Goal: Find specific page/section: Find specific page/section

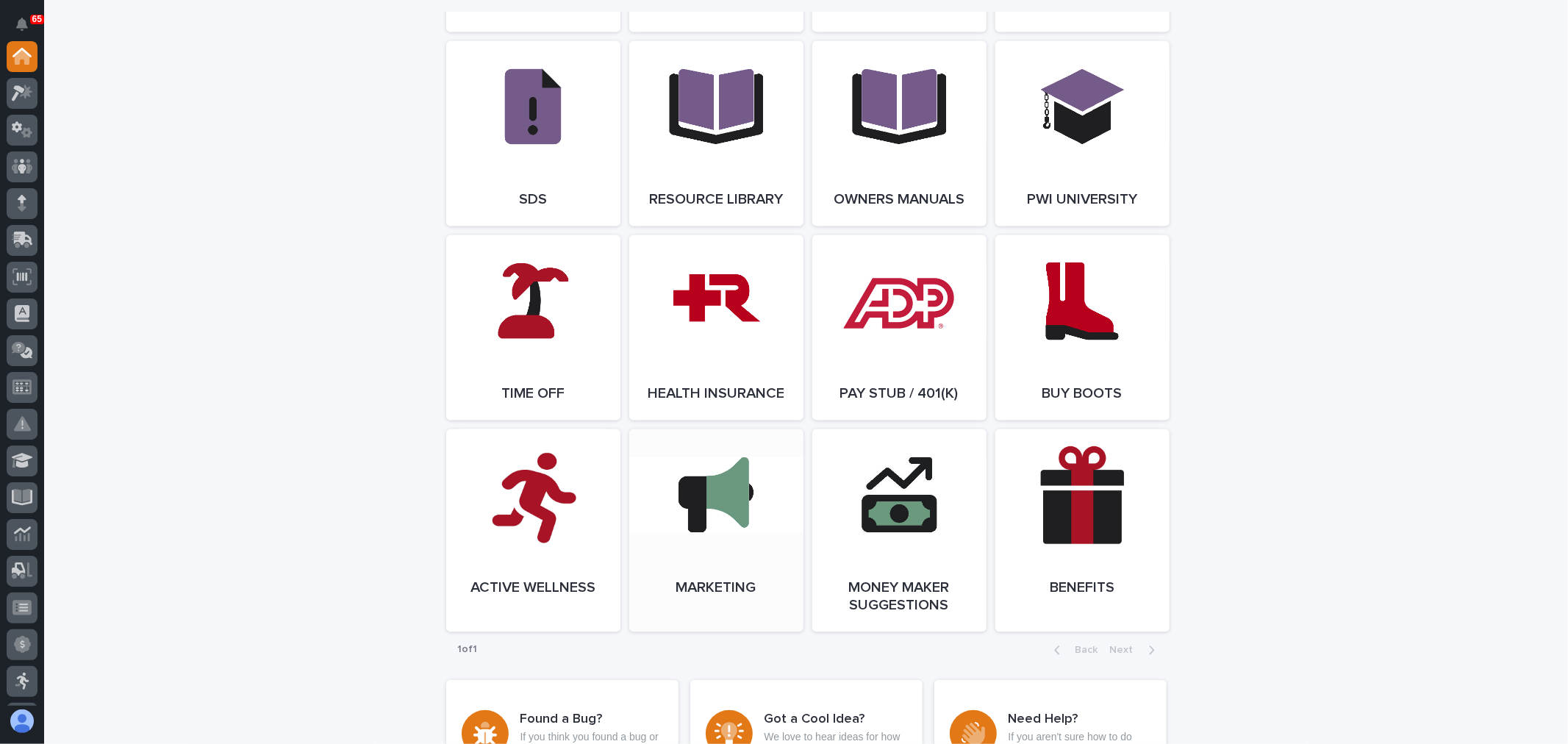
scroll to position [2407, 0]
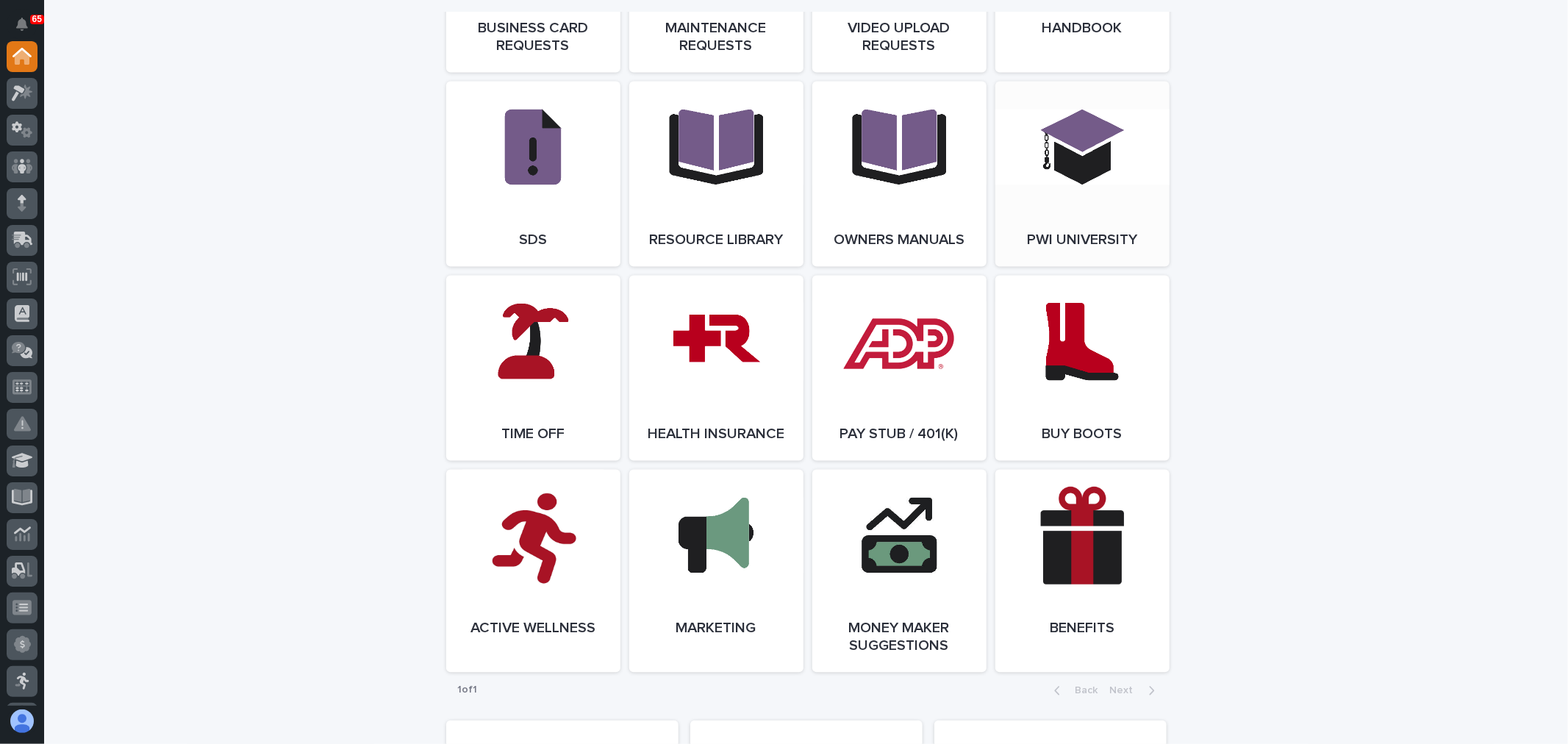
click at [1093, 161] on link "Open Link" at bounding box center [1082, 173] width 174 height 185
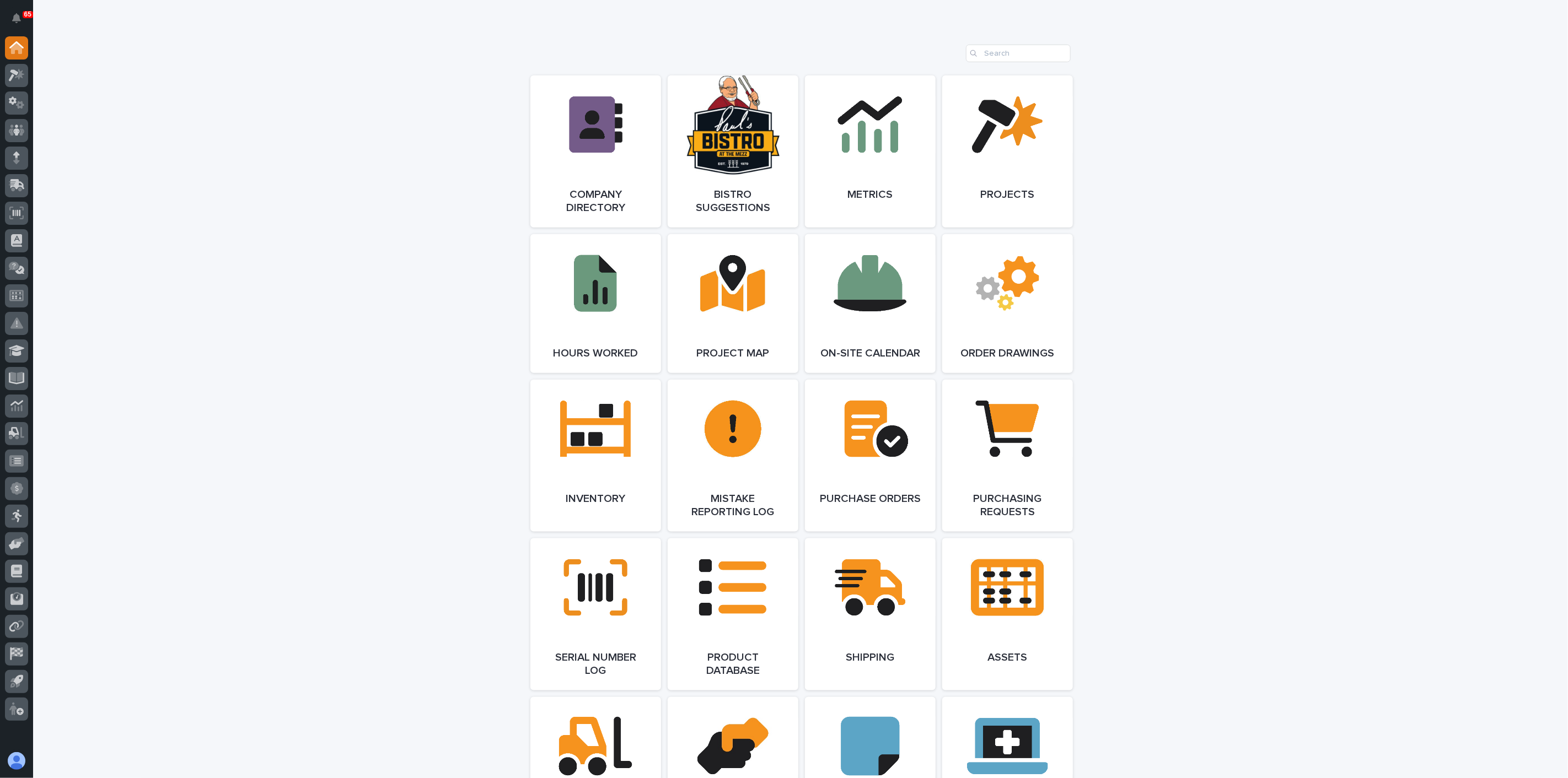
scroll to position [803, 0]
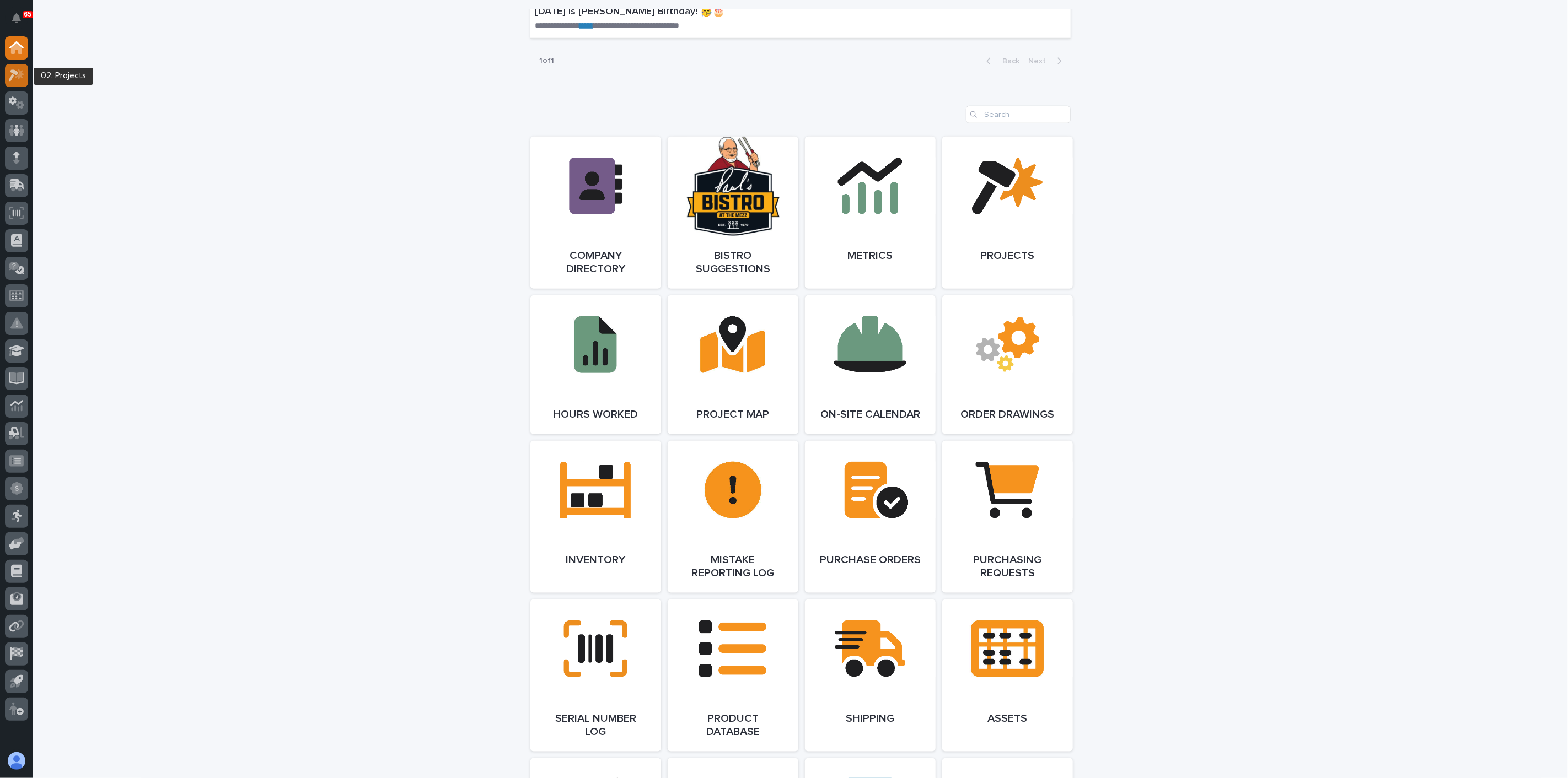
click at [23, 77] on icon at bounding box center [17, 75] width 16 height 12
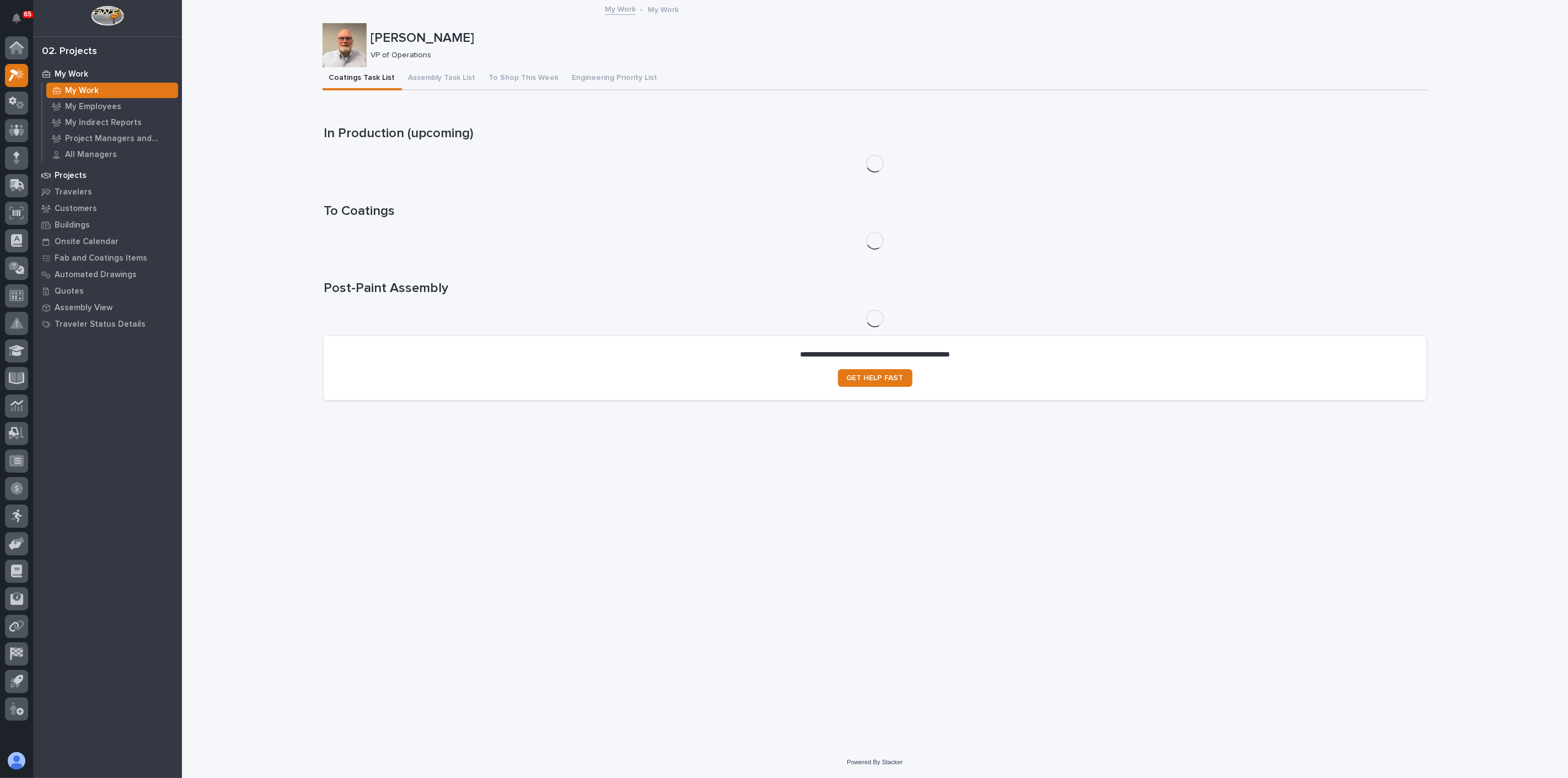
click at [84, 169] on div "Projects" at bounding box center [107, 175] width 143 height 15
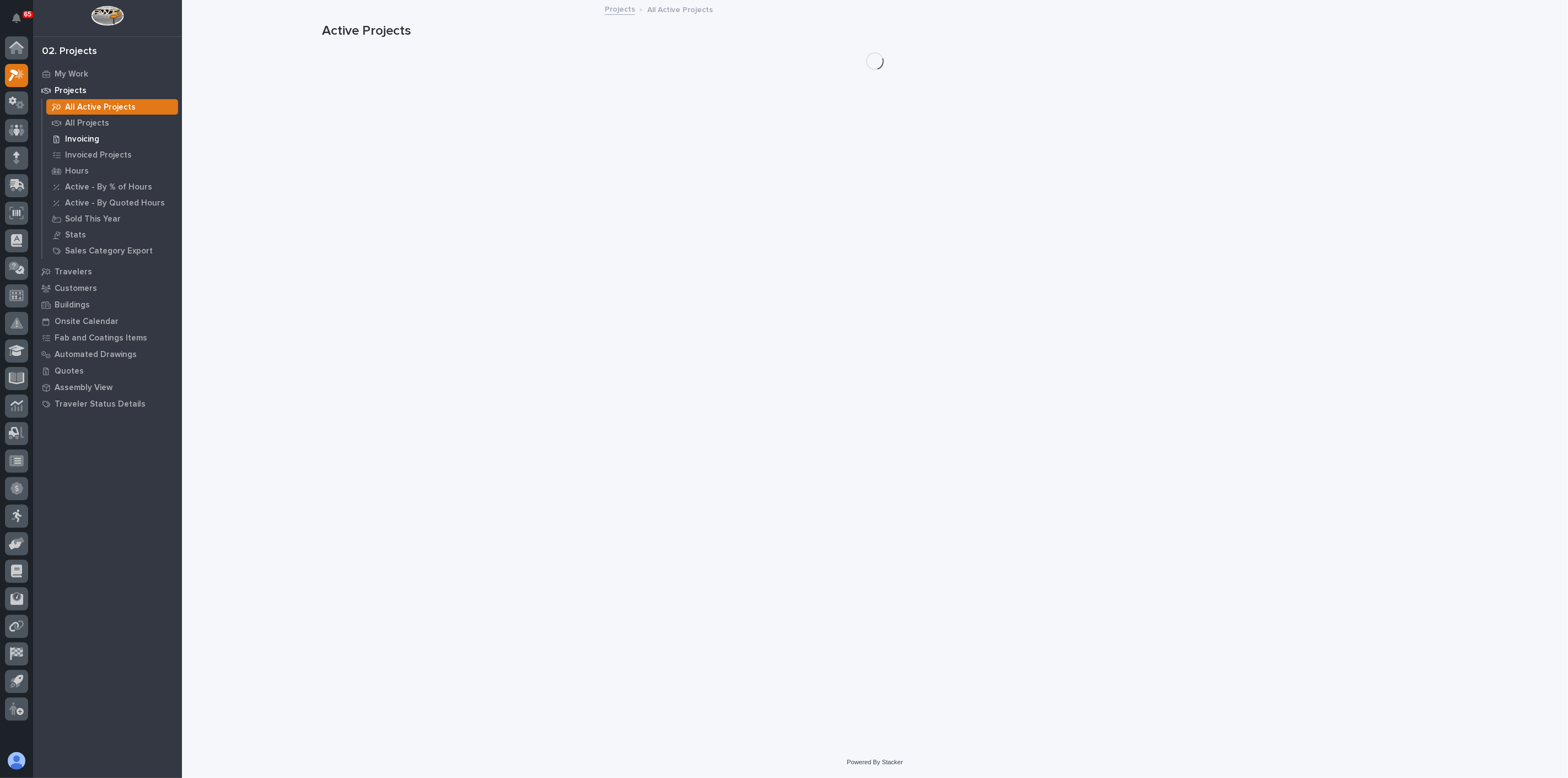
click at [93, 125] on p "All Projects" at bounding box center [87, 123] width 44 height 10
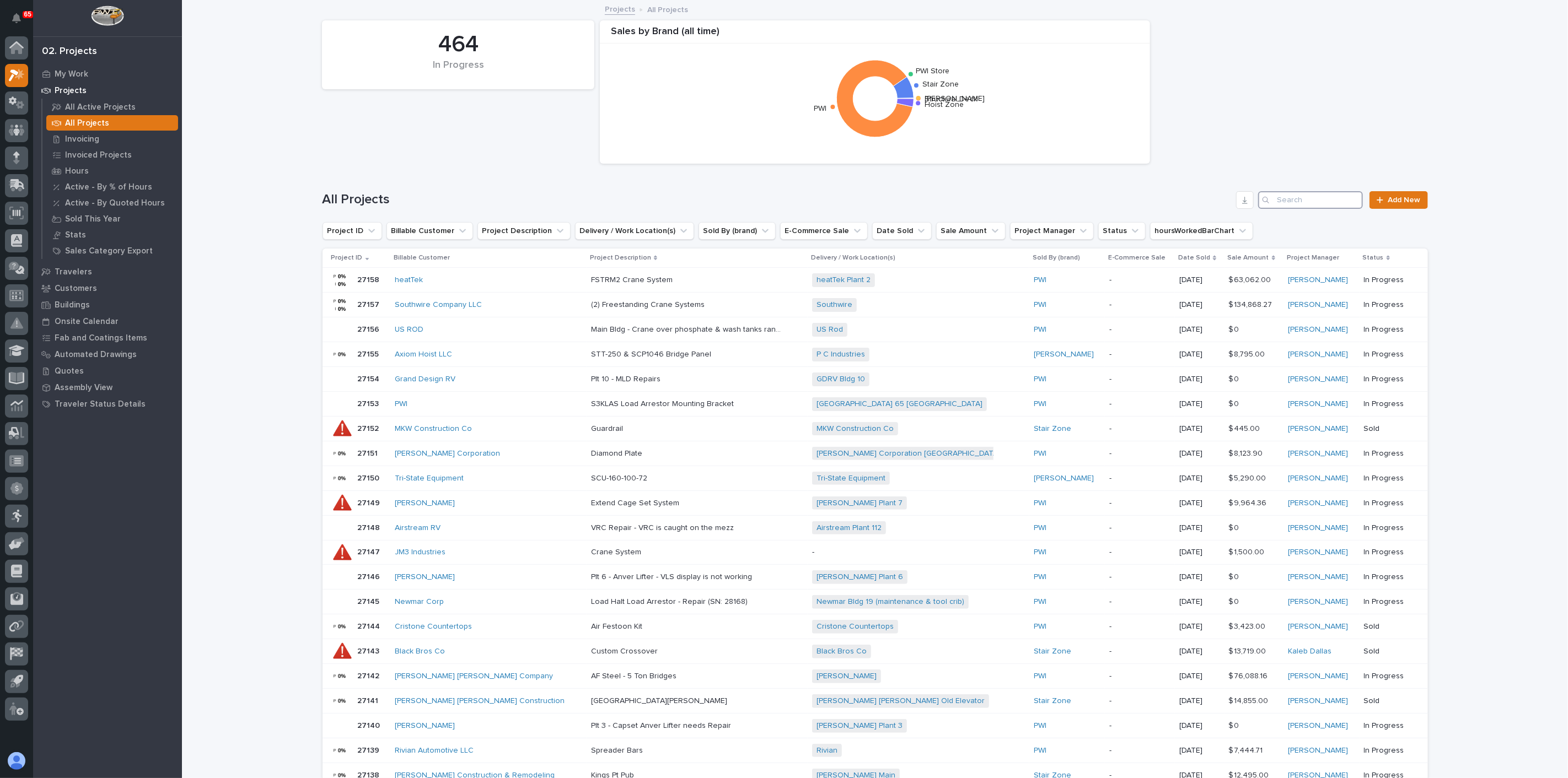
click at [1175, 202] on input "Search" at bounding box center [1311, 200] width 105 height 18
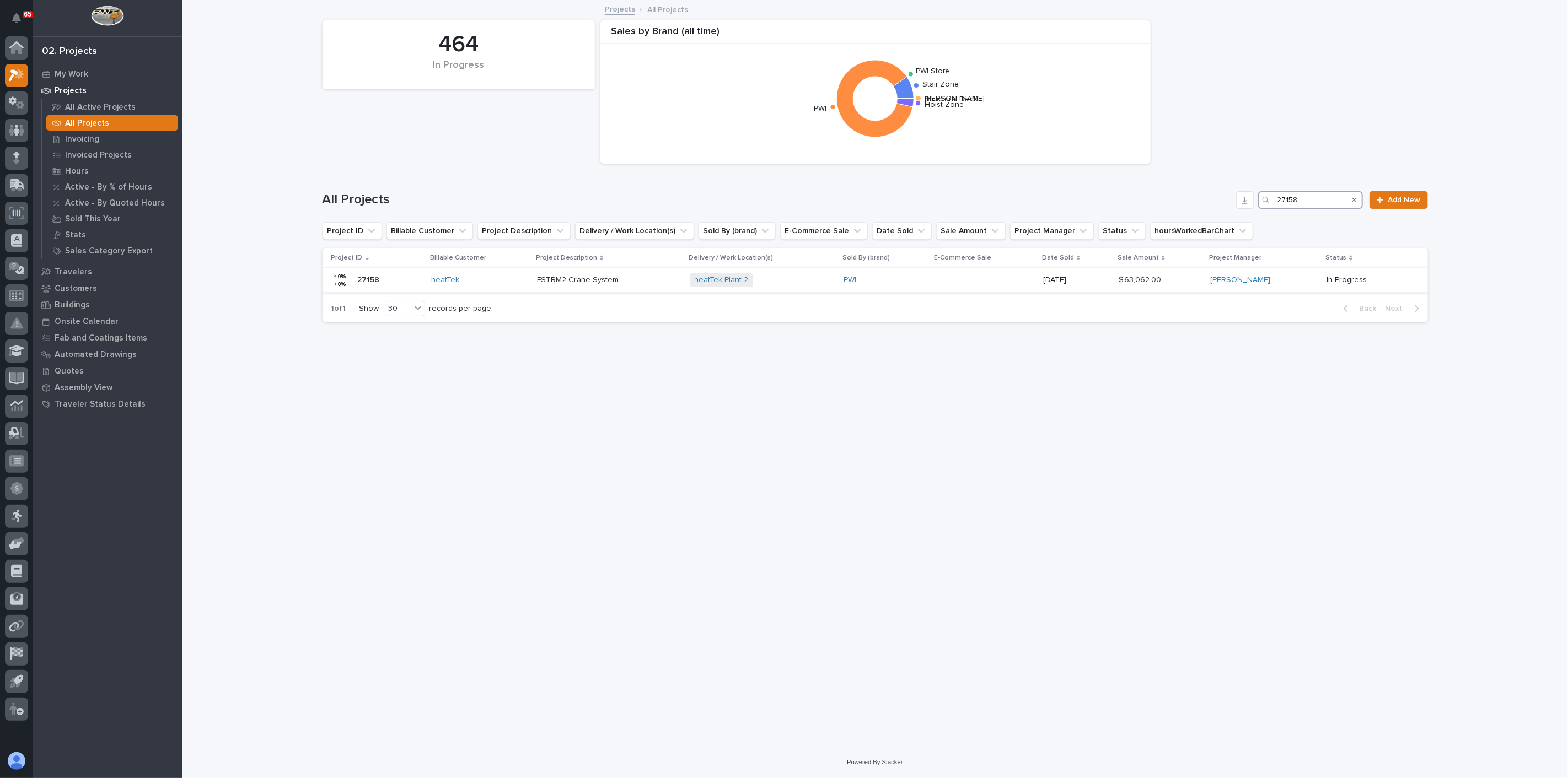
type input "27158"
click at [804, 280] on div "heatTek Plant 2 + 0" at bounding box center [763, 280] width 145 height 14
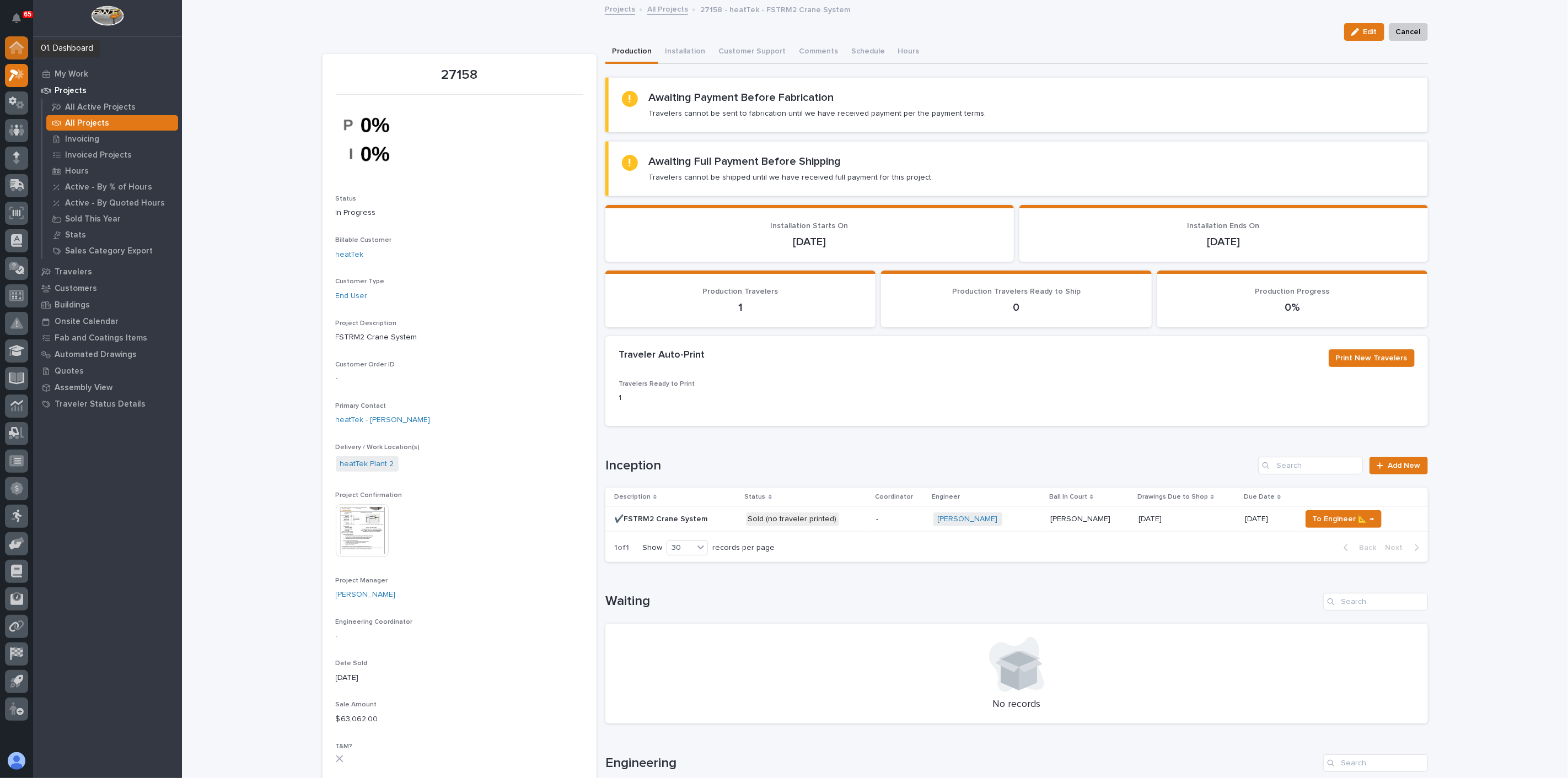
click at [20, 51] on icon at bounding box center [17, 48] width 11 height 11
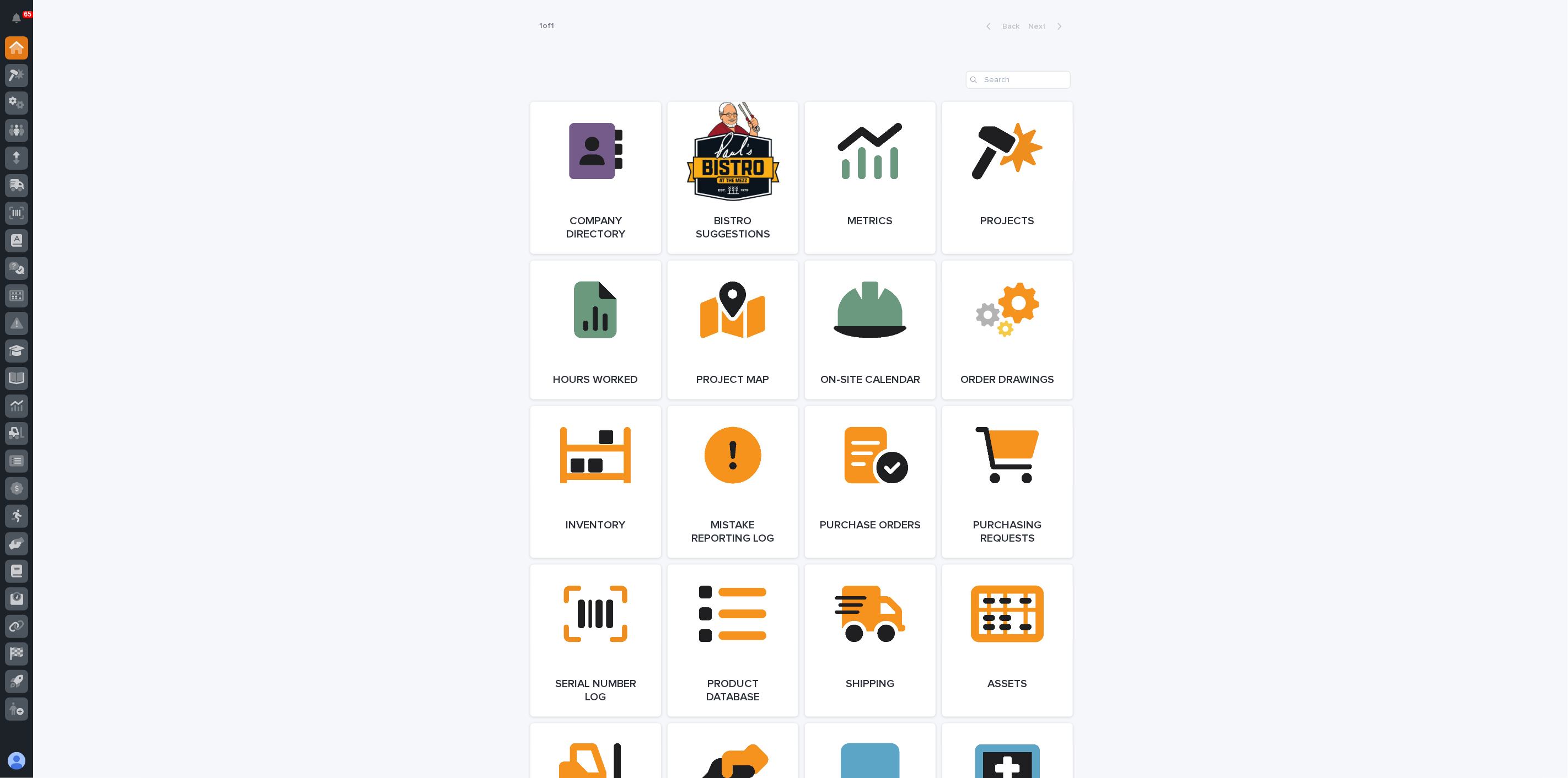
scroll to position [857, 0]
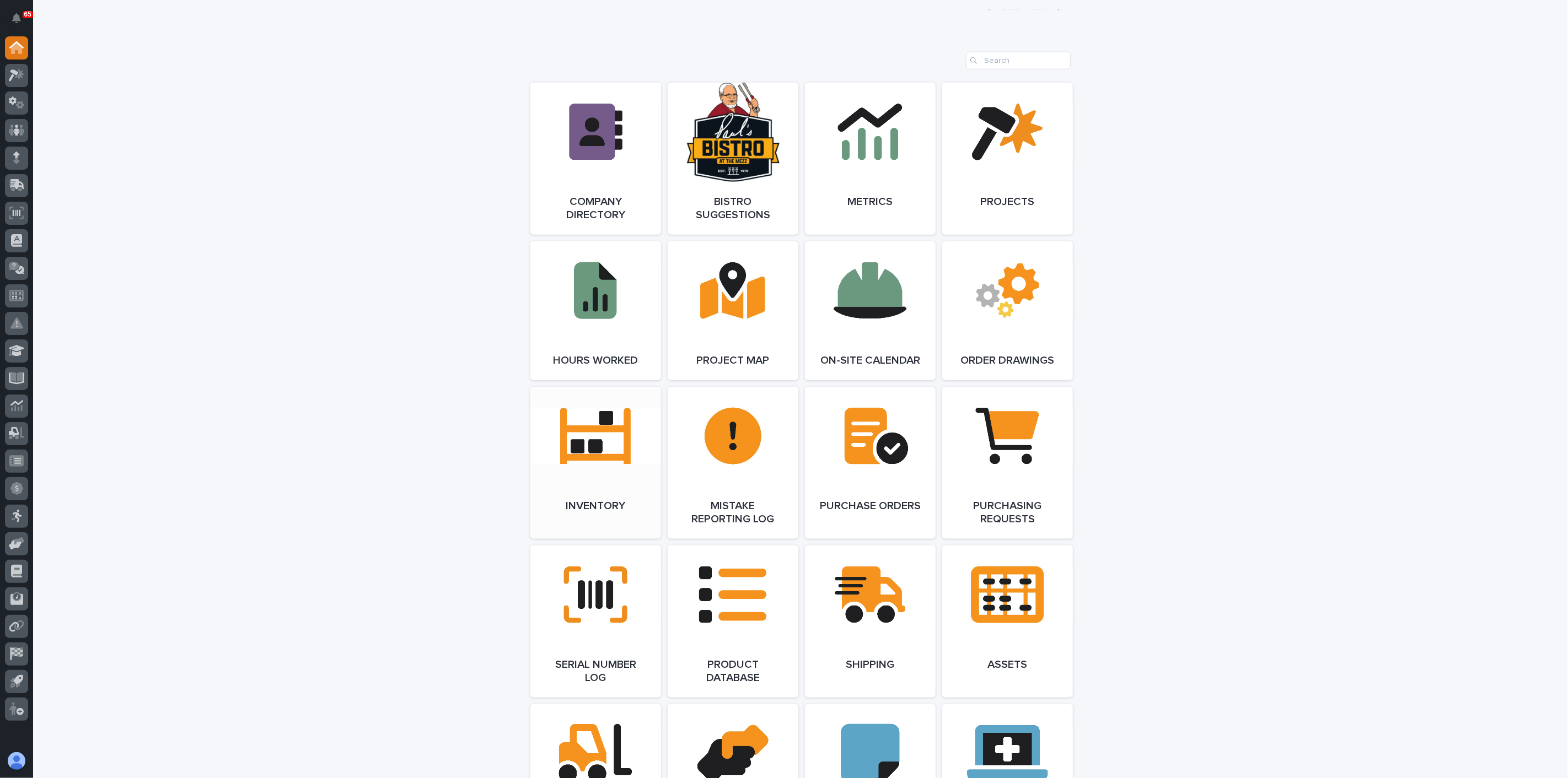
click at [600, 457] on link "Open Link" at bounding box center [595, 463] width 131 height 152
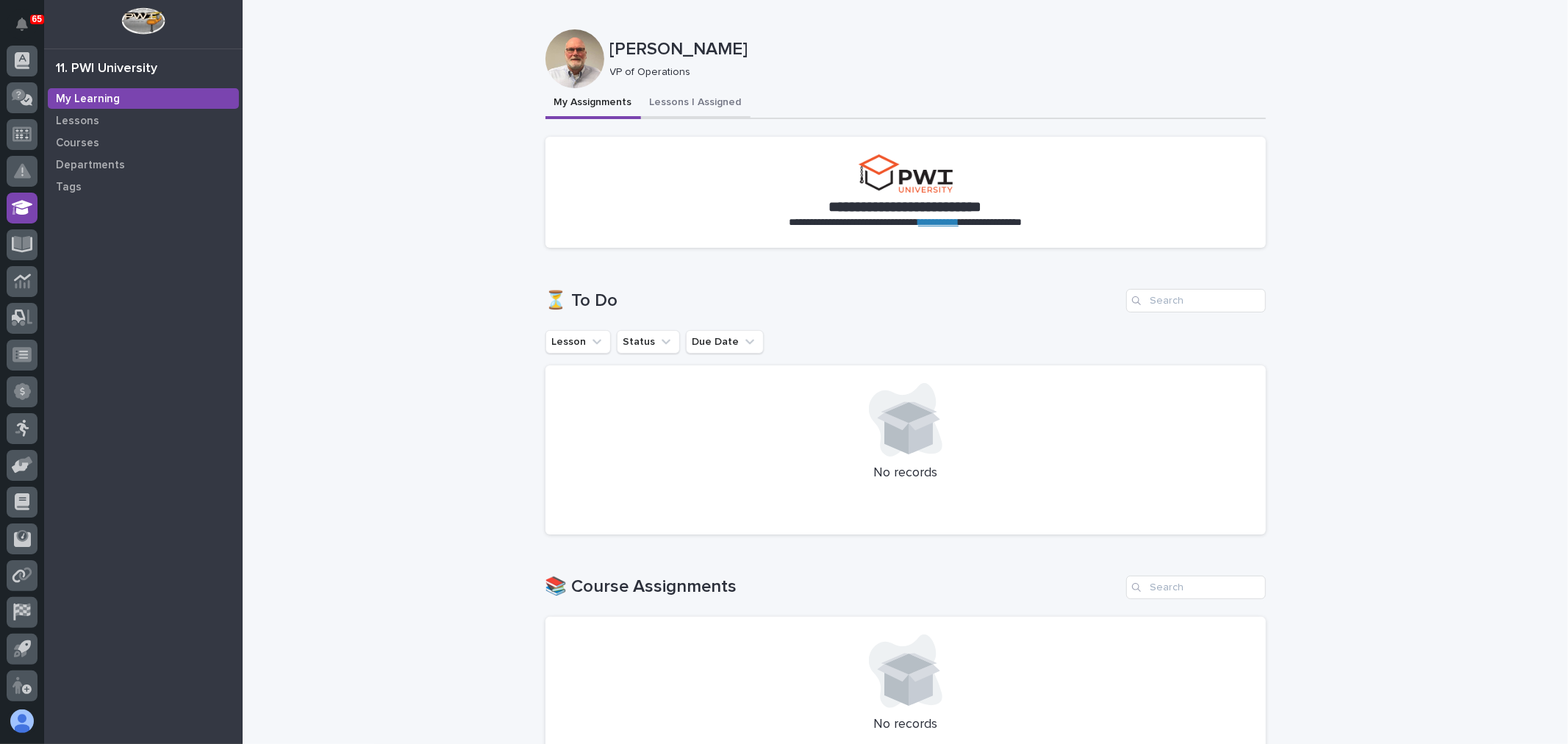
click at [667, 104] on button "Lessons I Assigned" at bounding box center [695, 103] width 110 height 30
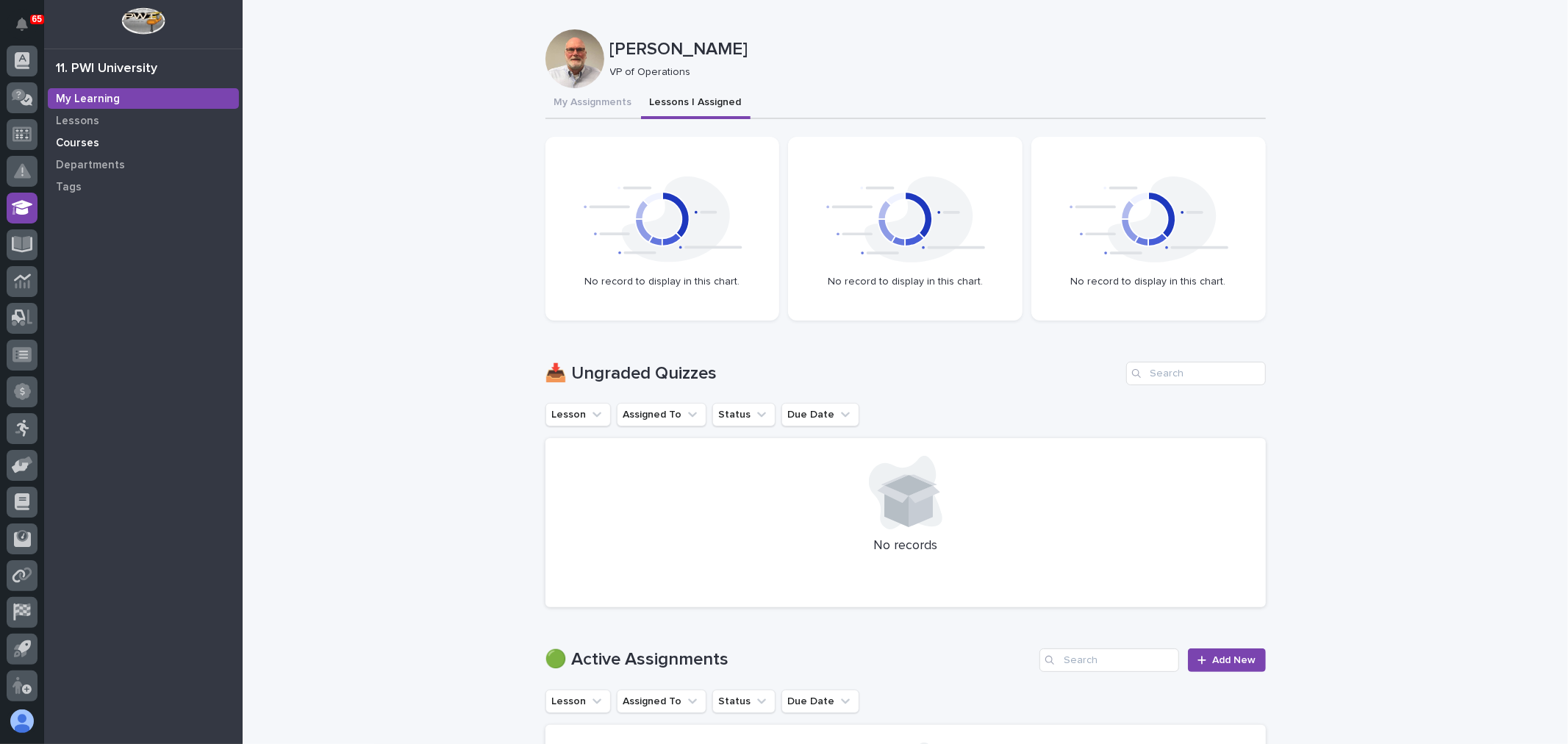
click at [100, 140] on div "Courses" at bounding box center [143, 143] width 191 height 20
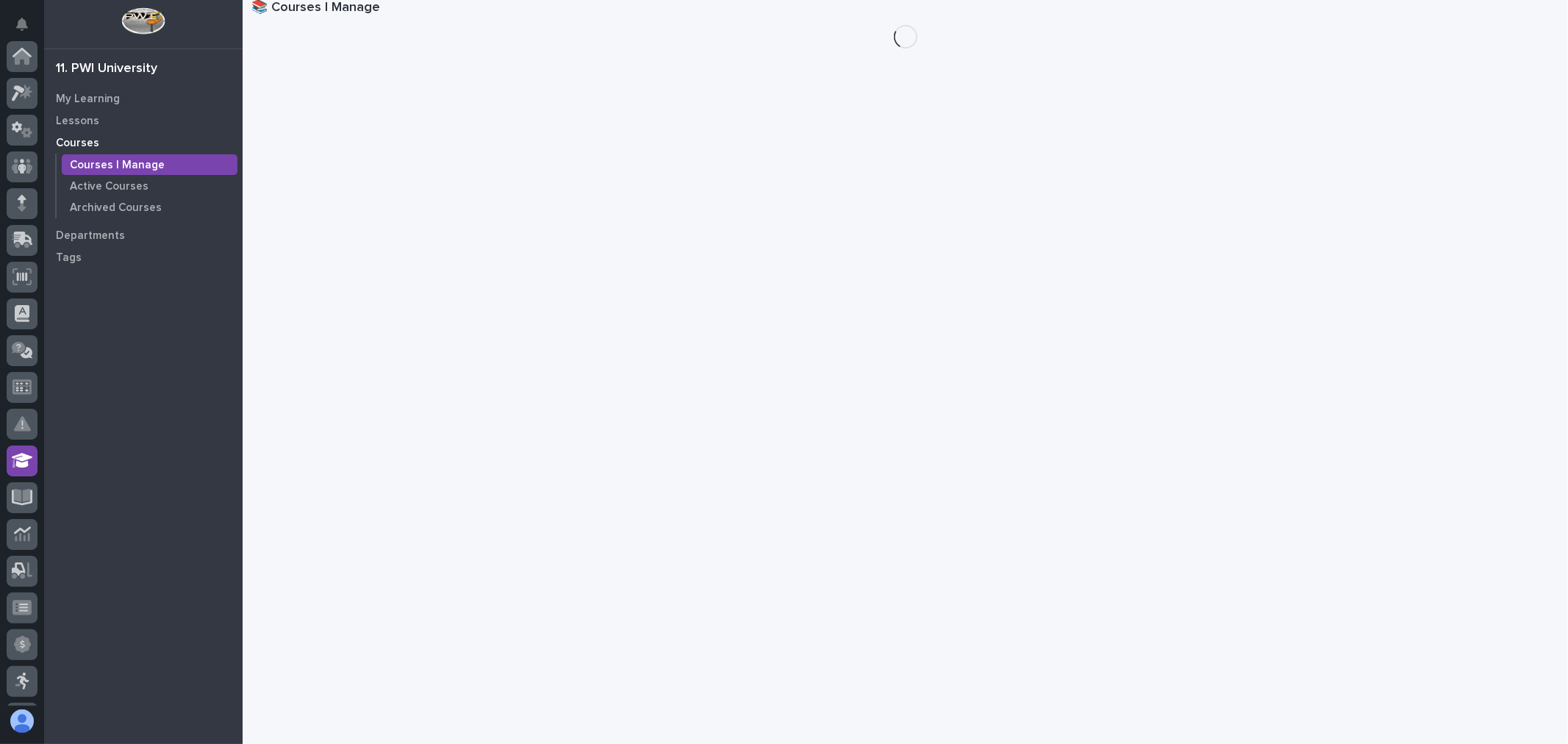
scroll to position [253, 0]
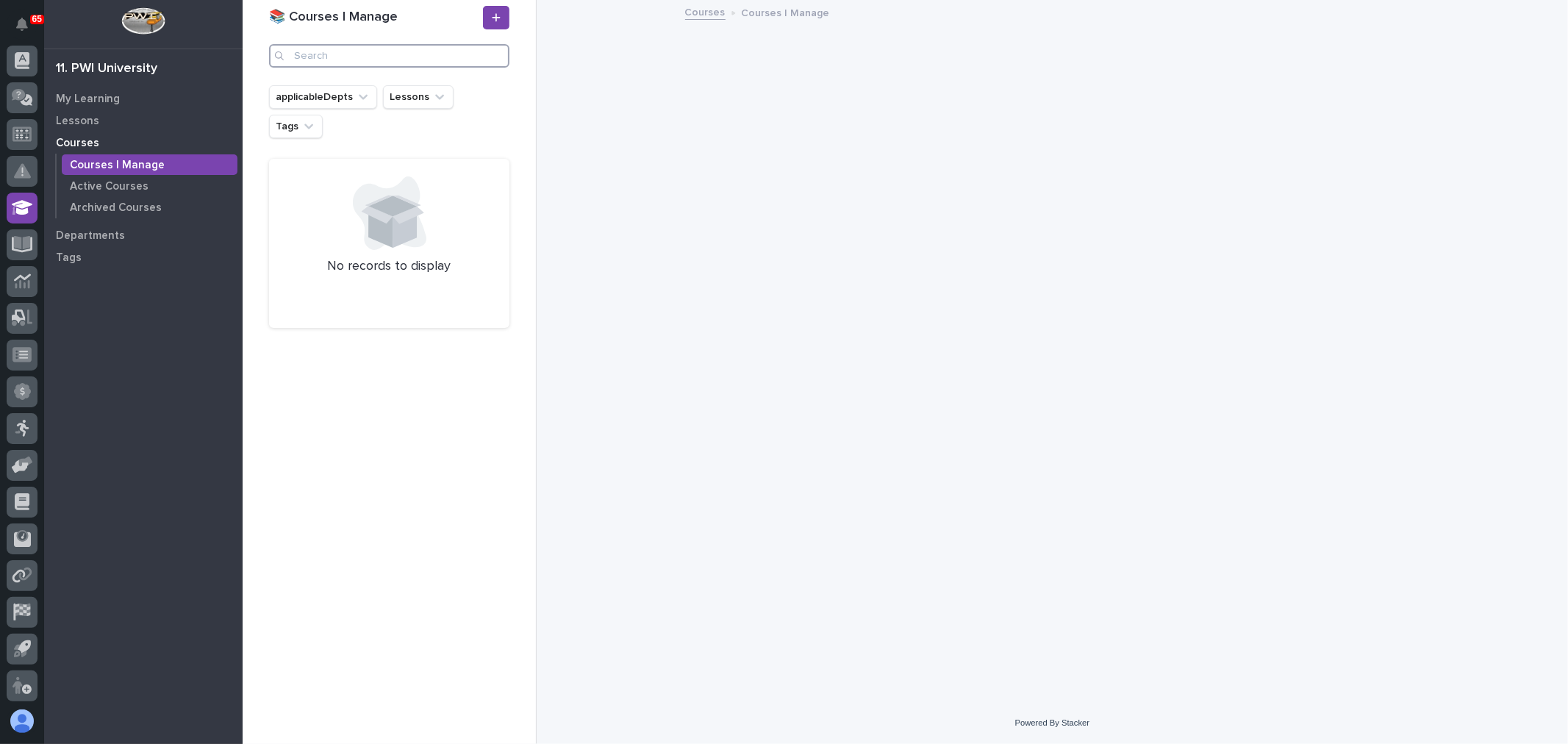
click at [348, 56] on input "Search" at bounding box center [389, 56] width 241 height 24
type input "D"
type input "Paper"
click at [85, 118] on p "Lessons" at bounding box center [77, 121] width 43 height 13
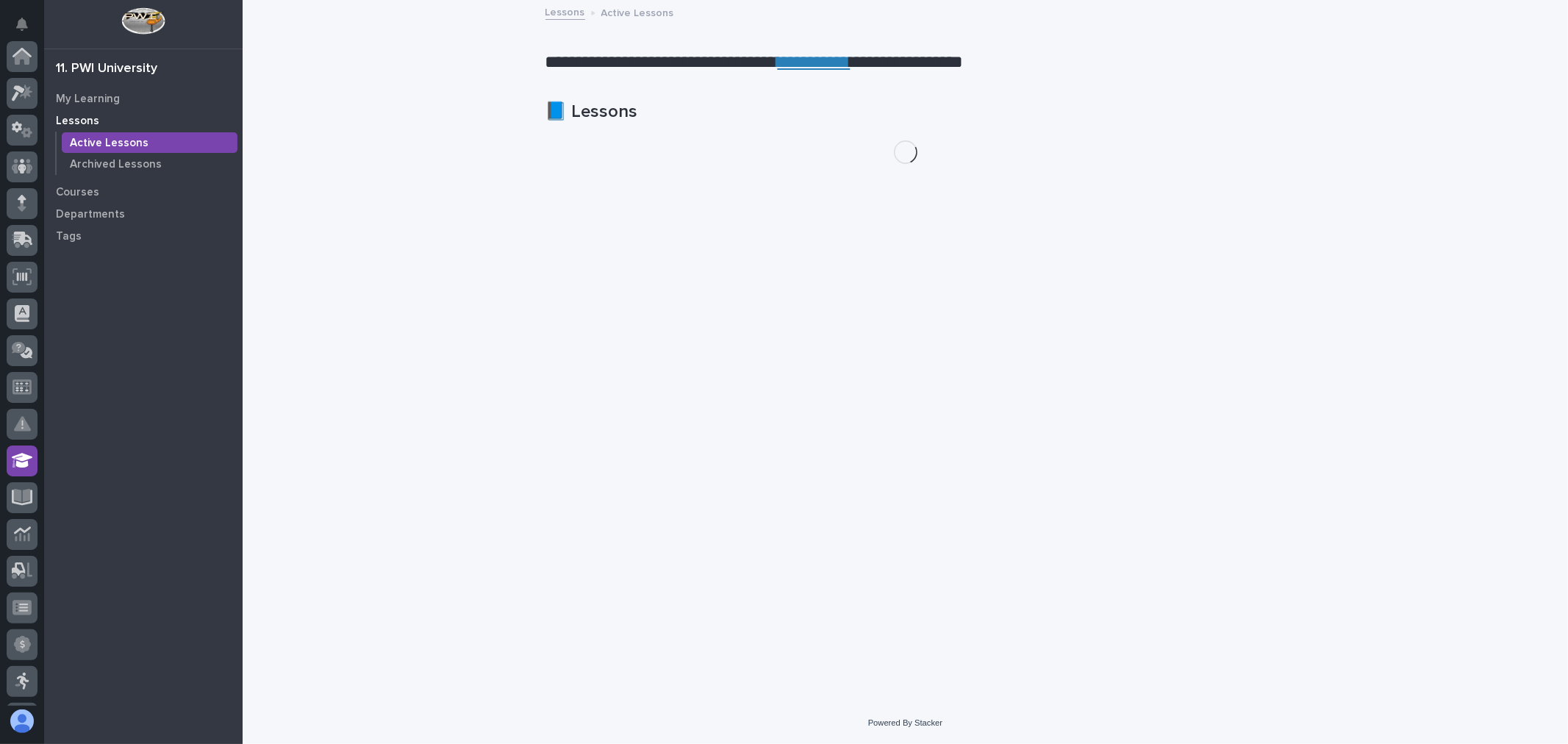
scroll to position [253, 0]
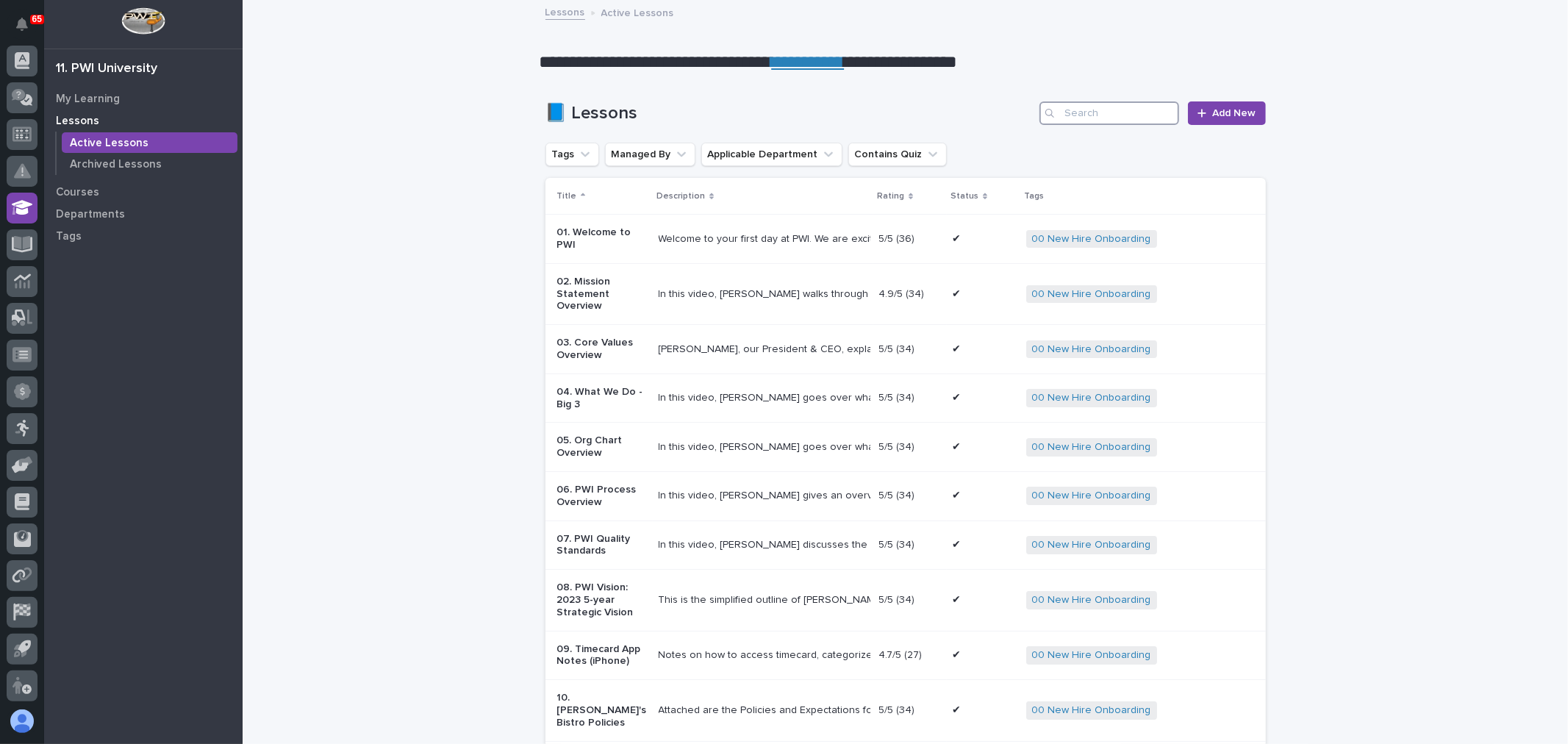
click at [1098, 120] on input "Search" at bounding box center [1109, 113] width 140 height 24
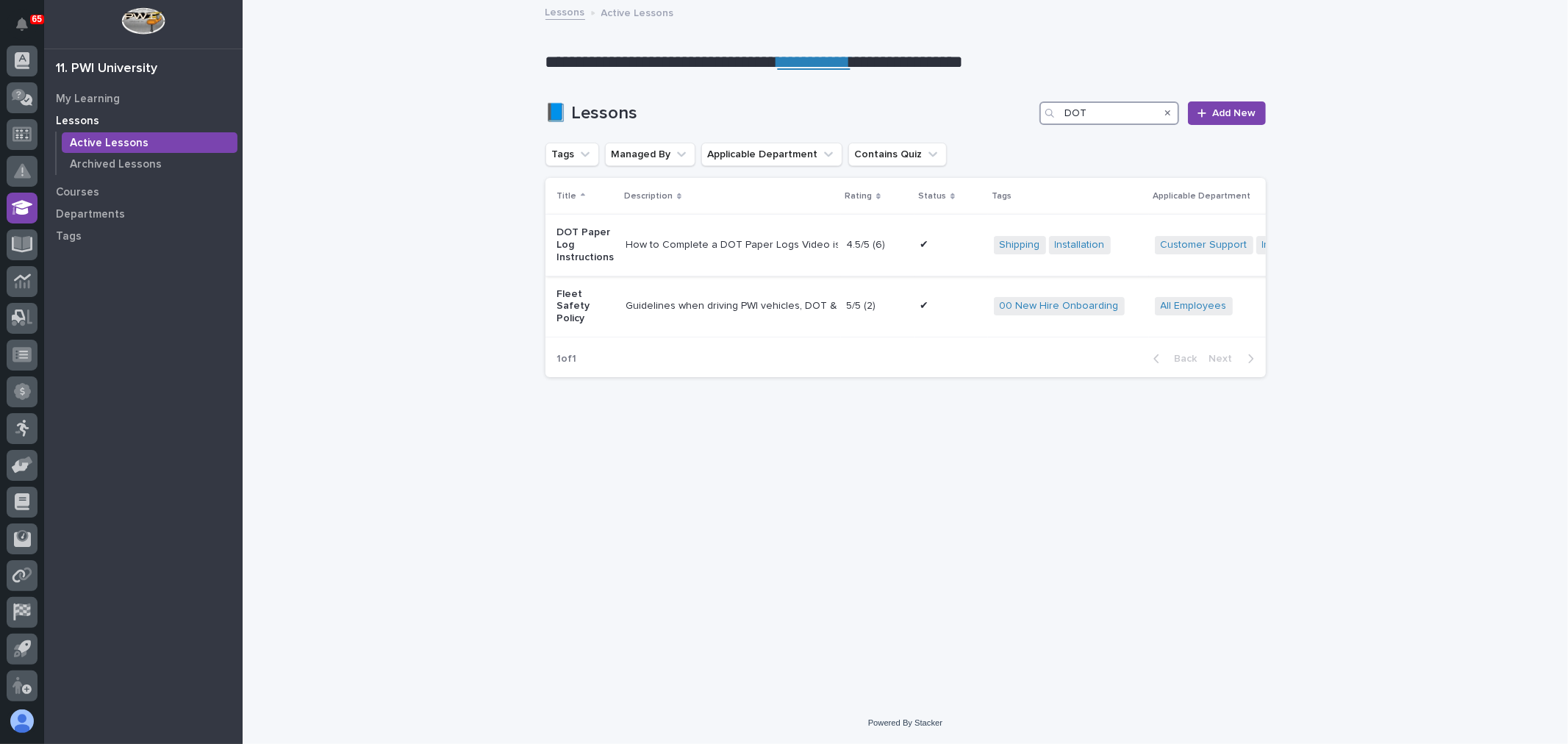
type input "DOT"
click at [707, 243] on div "How to Complete a DOT Paper Logs Video is for demonstration purposes only." at bounding box center [730, 245] width 208 height 13
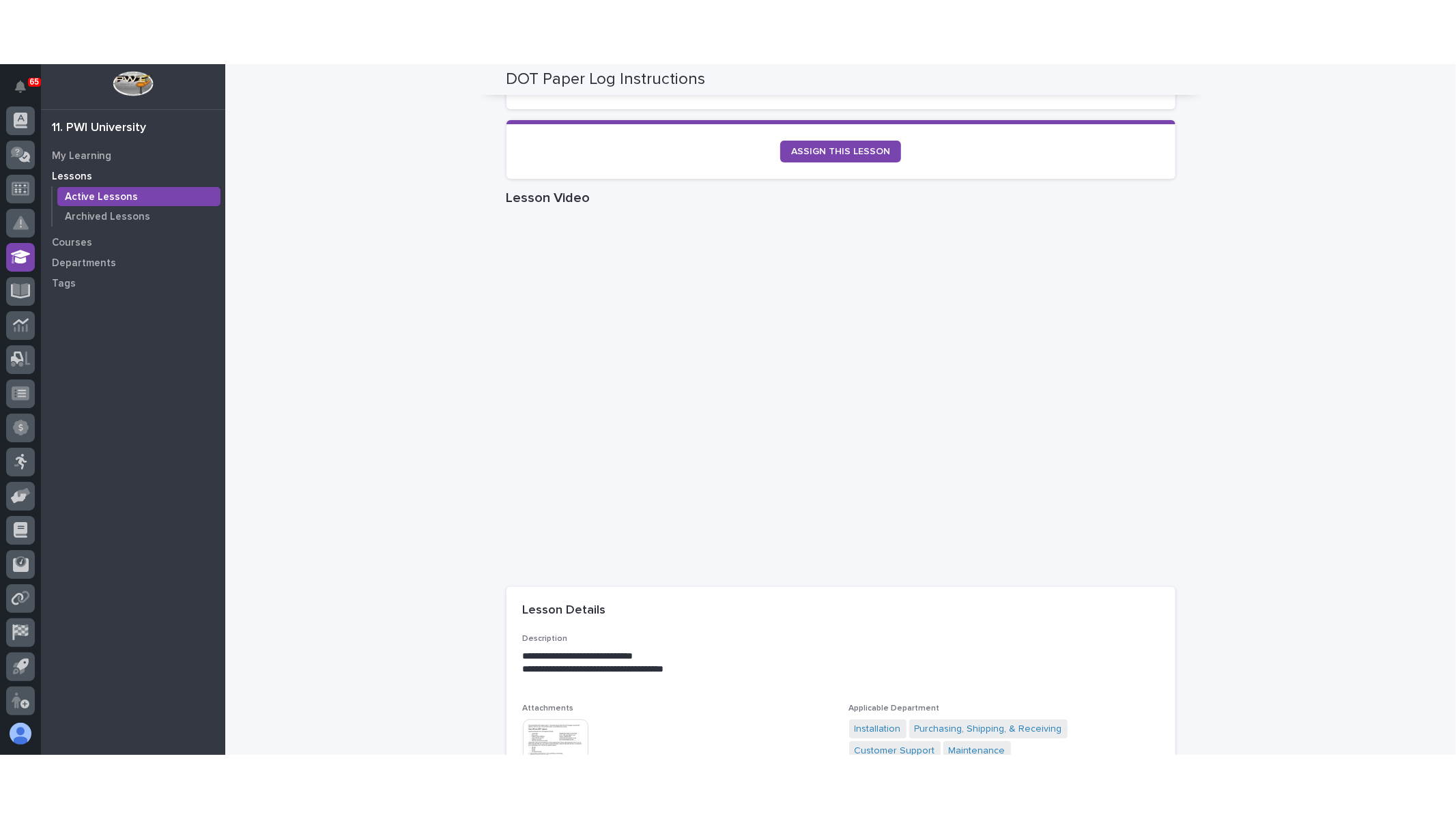
scroll to position [110, 0]
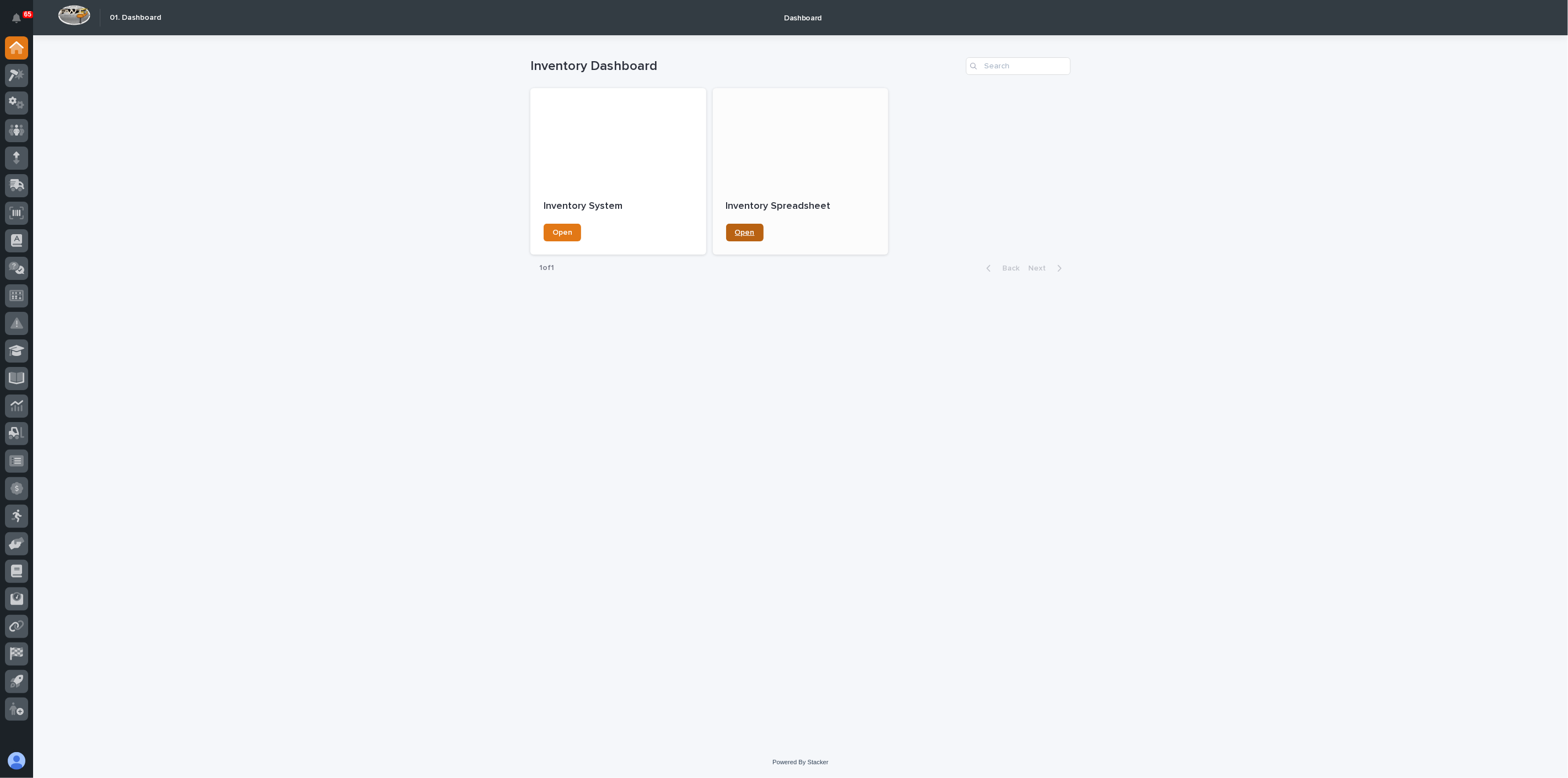
click at [741, 232] on span "Open" at bounding box center [745, 232] width 20 height 8
click at [558, 231] on span "Open" at bounding box center [562, 232] width 20 height 8
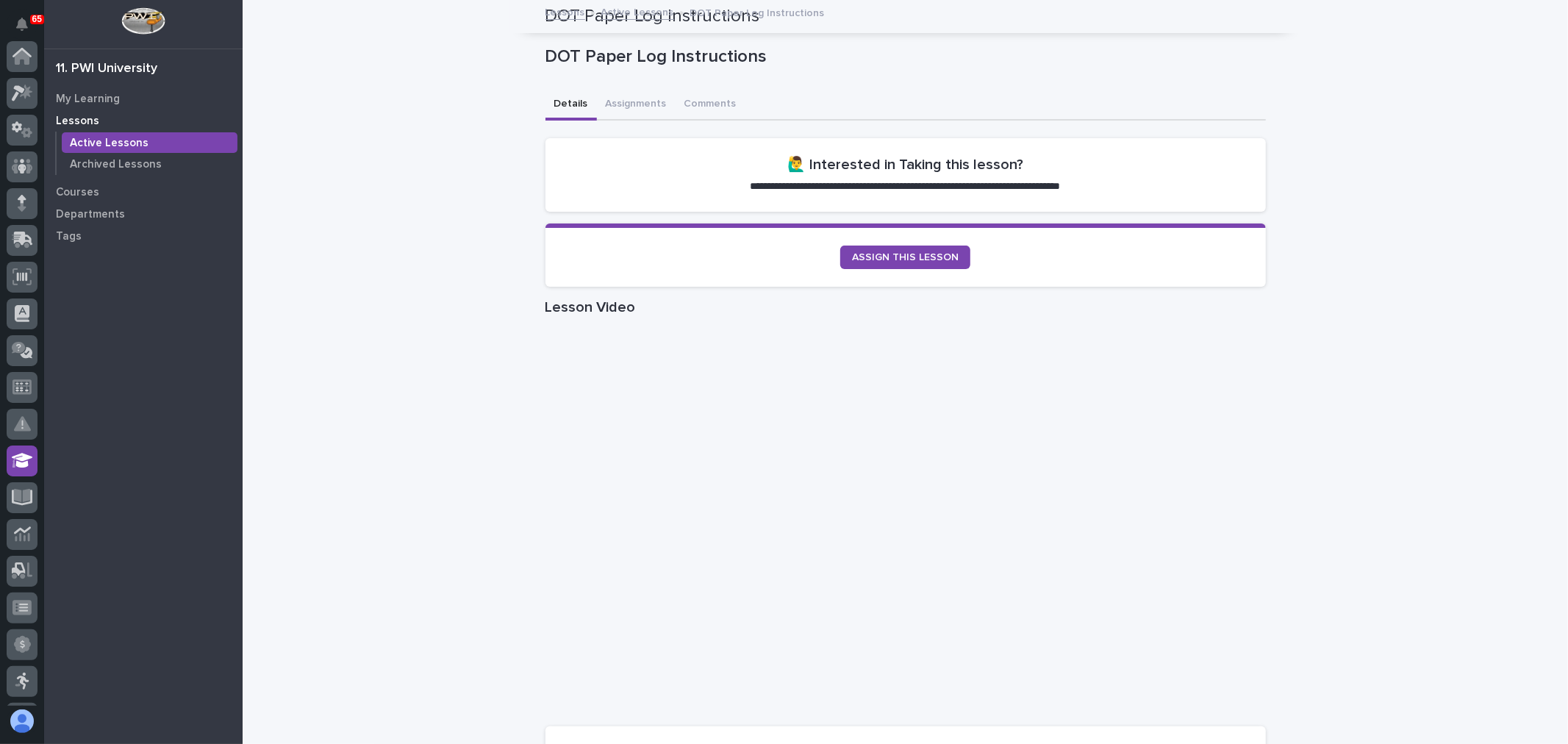
scroll to position [253, 0]
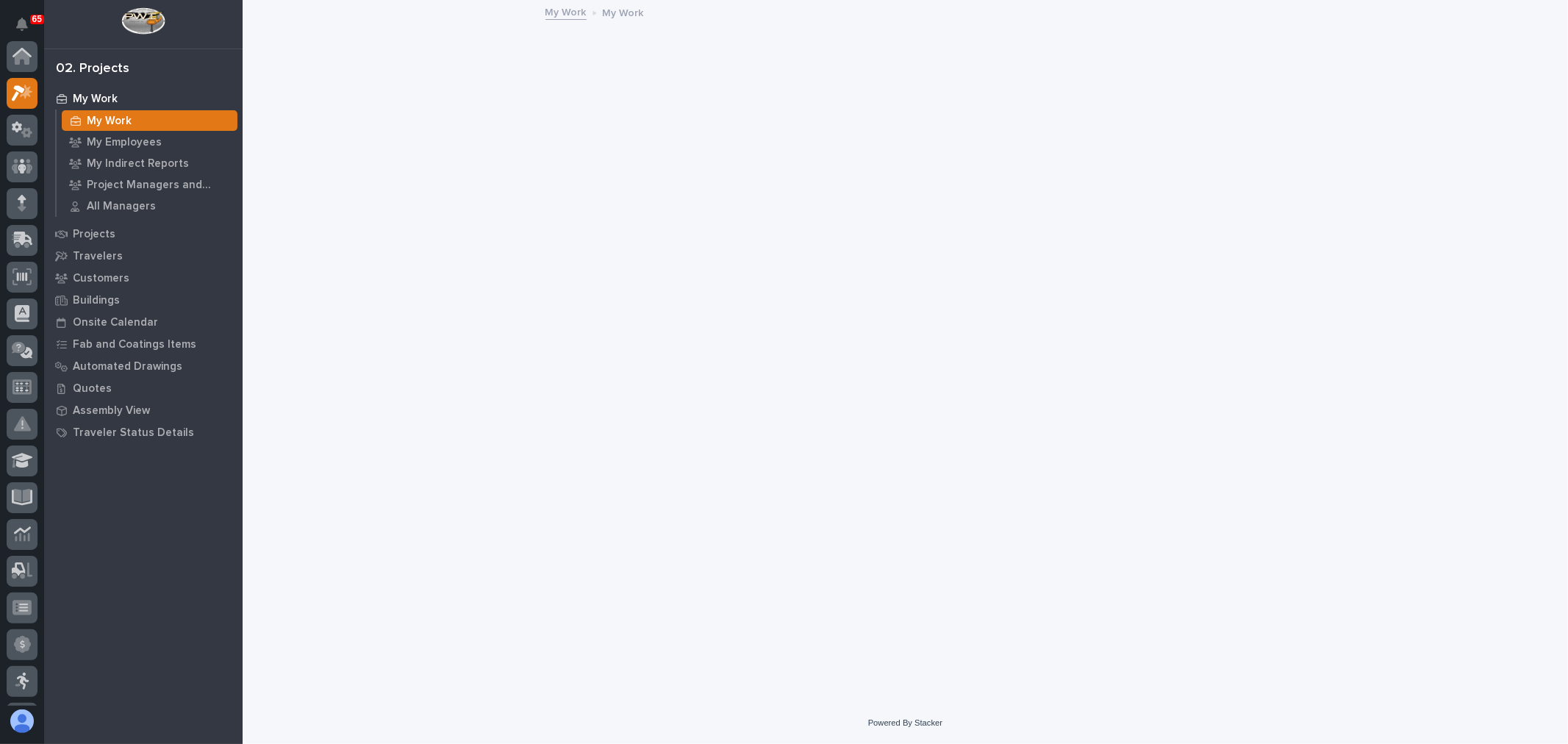
scroll to position [37, 0]
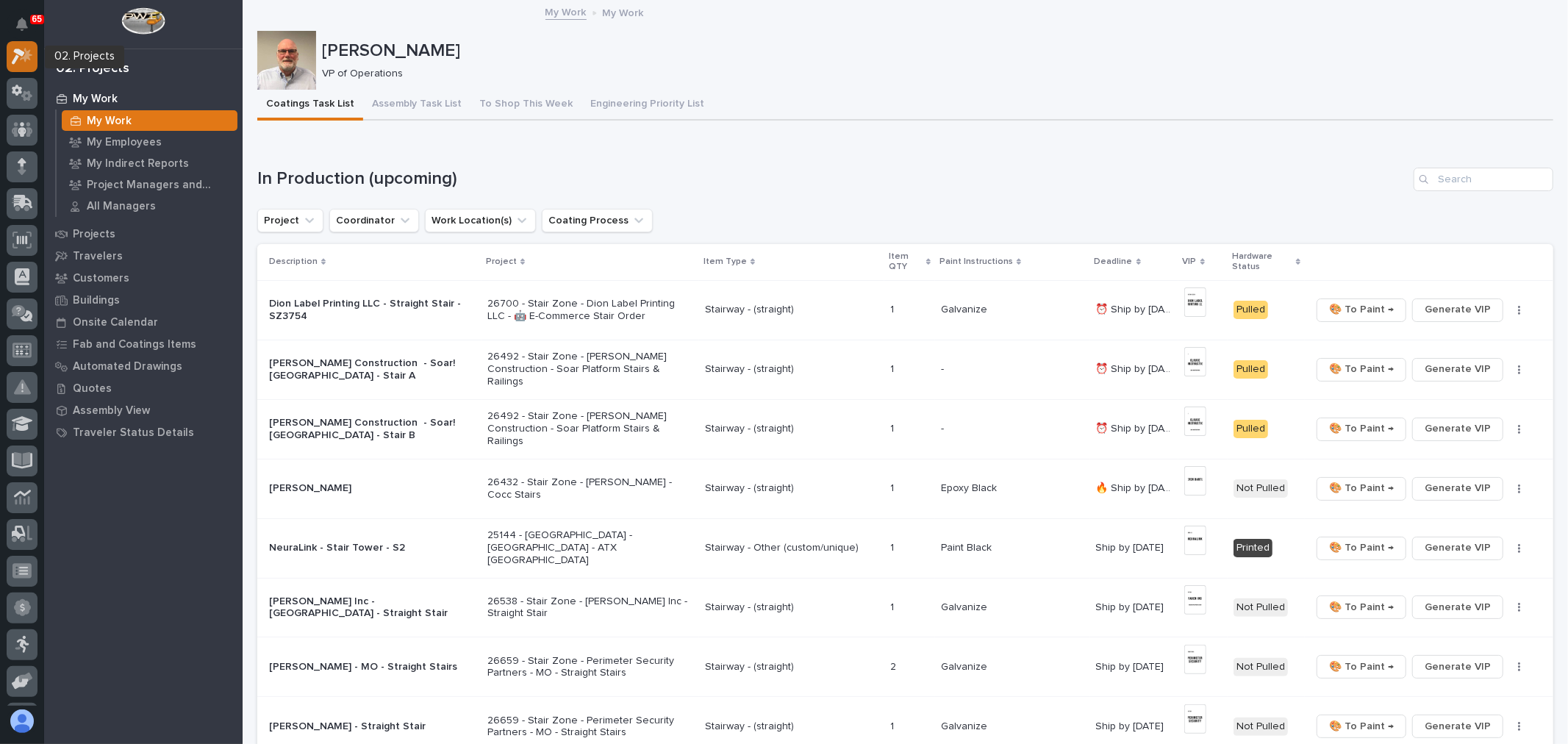
click at [24, 53] on icon at bounding box center [22, 56] width 21 height 17
click at [122, 229] on div "Projects" at bounding box center [143, 233] width 191 height 20
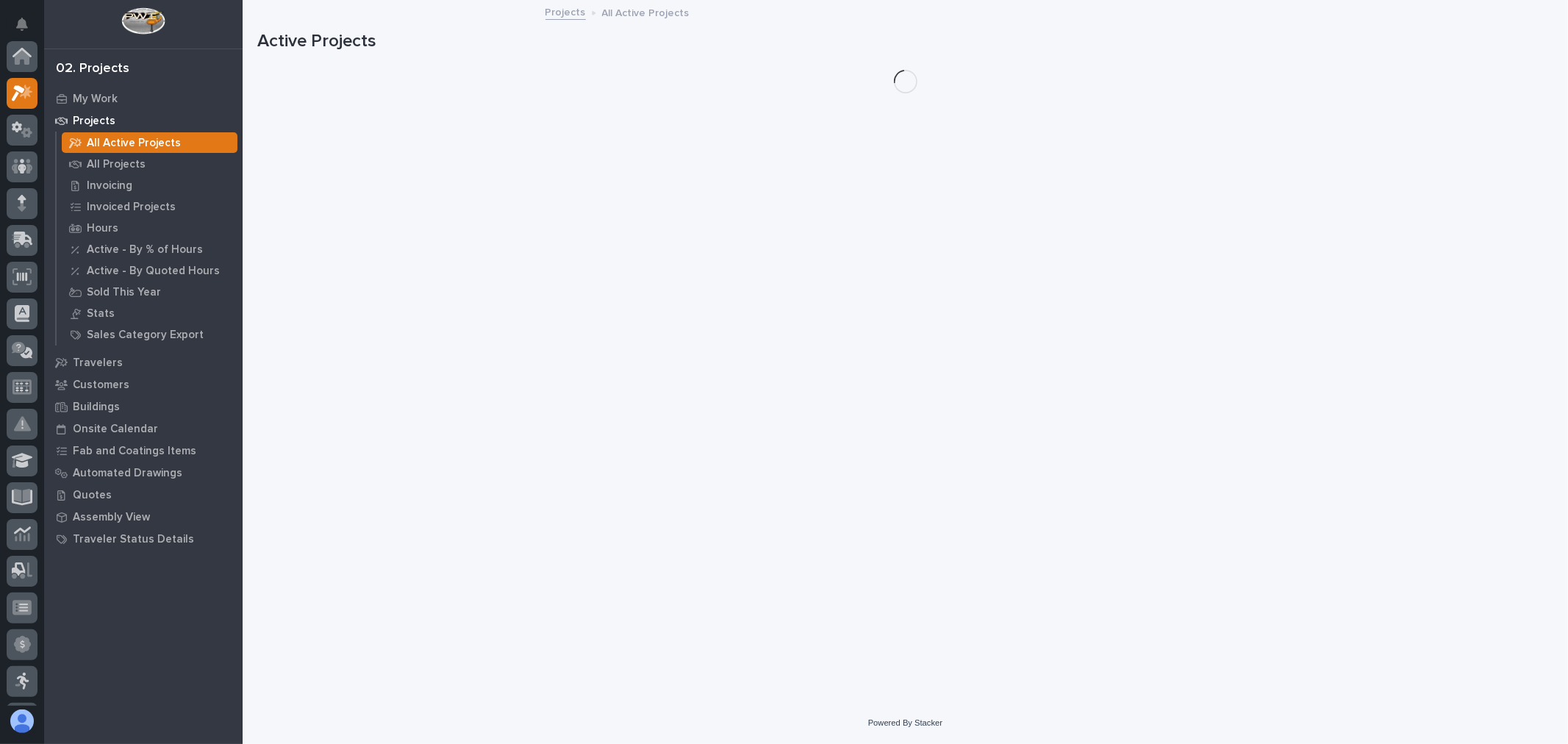
scroll to position [37, 0]
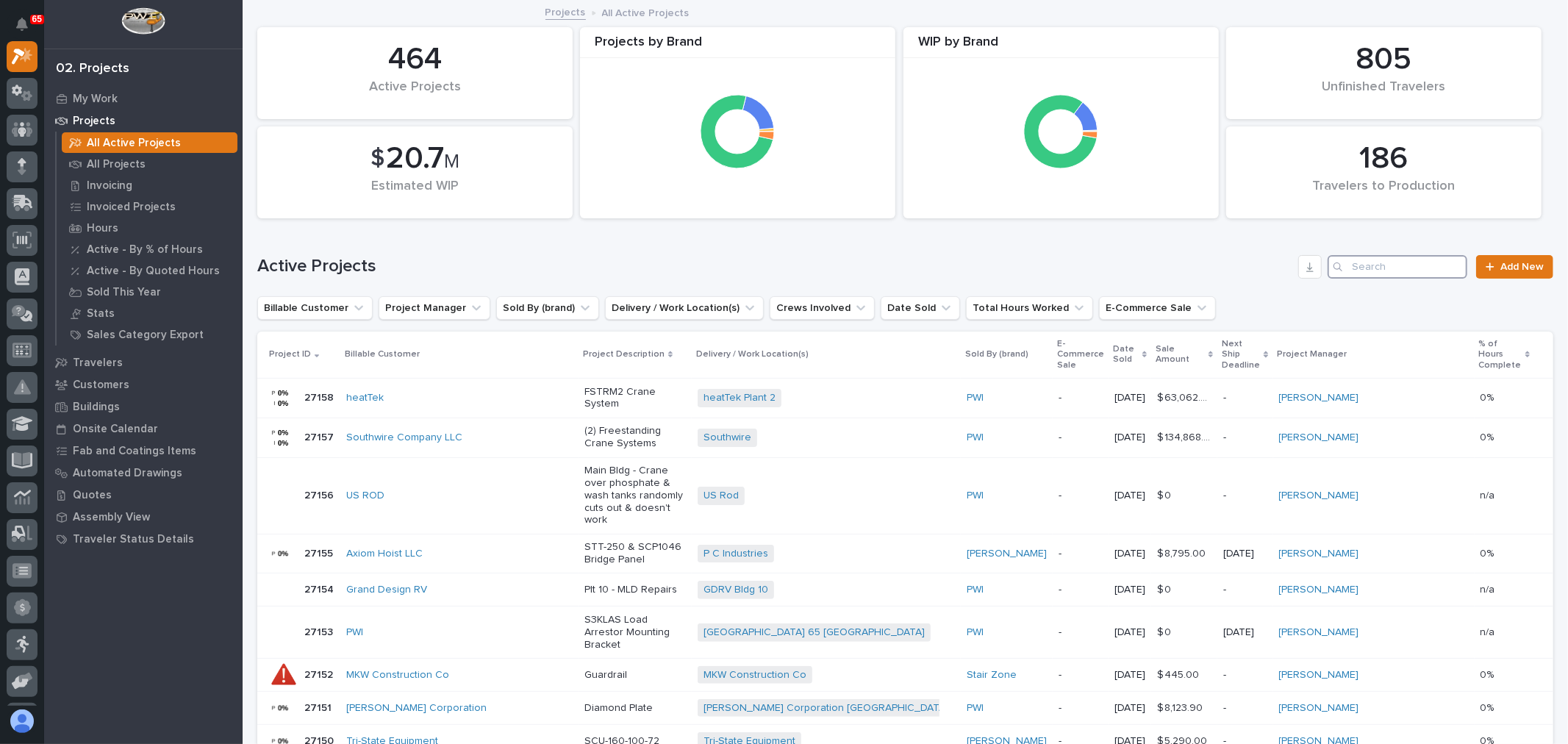
click at [1397, 266] on input "Search" at bounding box center [1397, 267] width 140 height 24
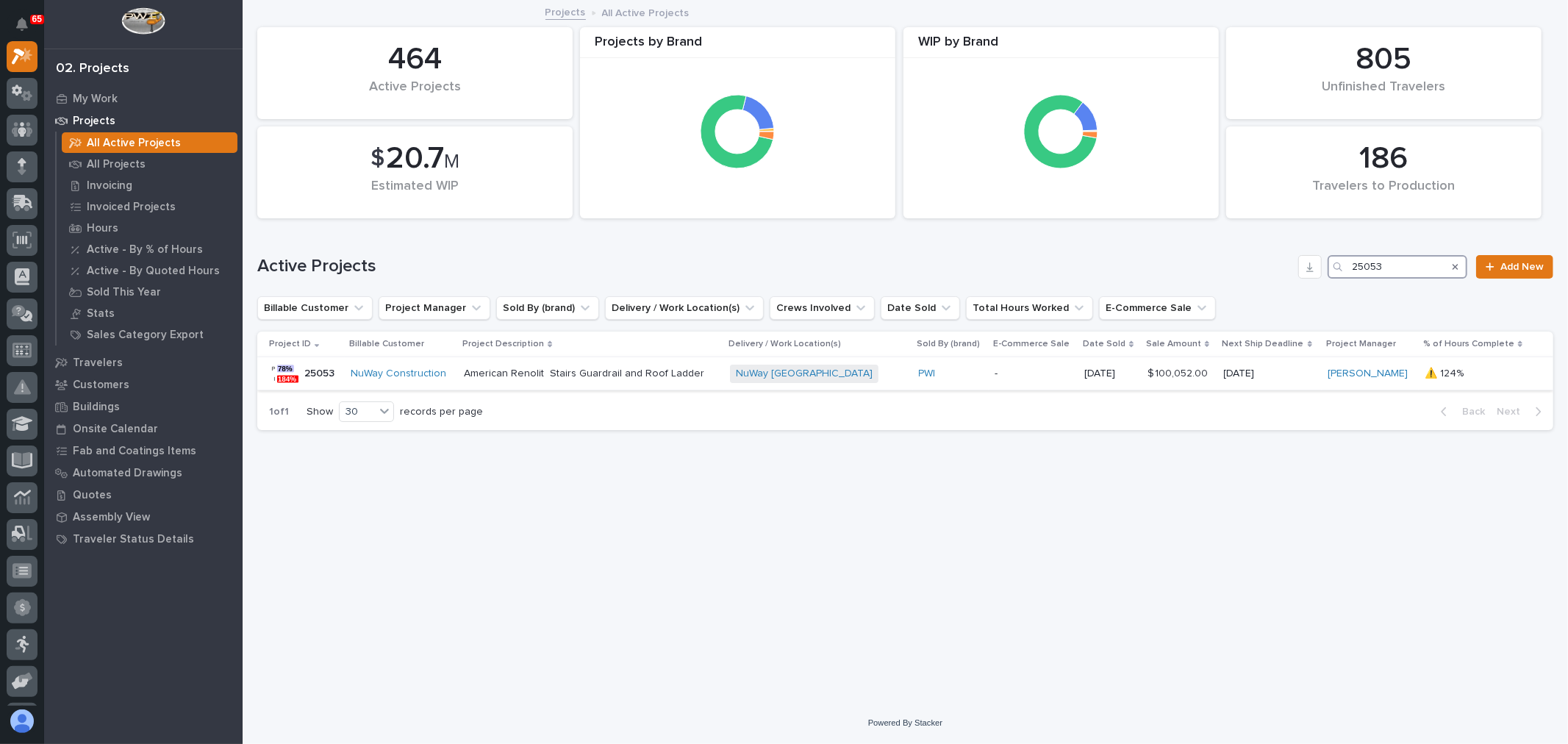
type input "25053"
click at [1048, 376] on p "-" at bounding box center [1033, 374] width 78 height 13
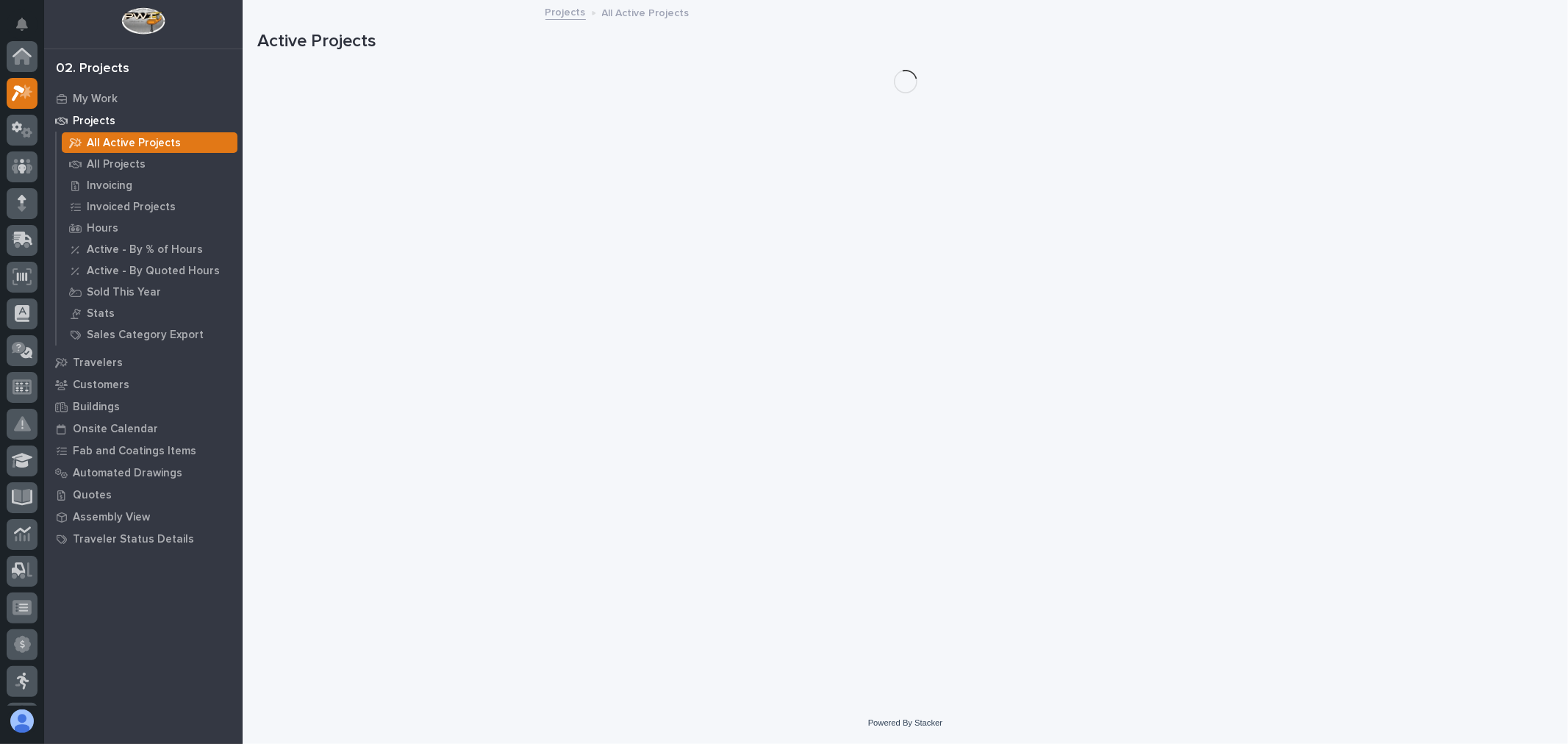
scroll to position [40, 0]
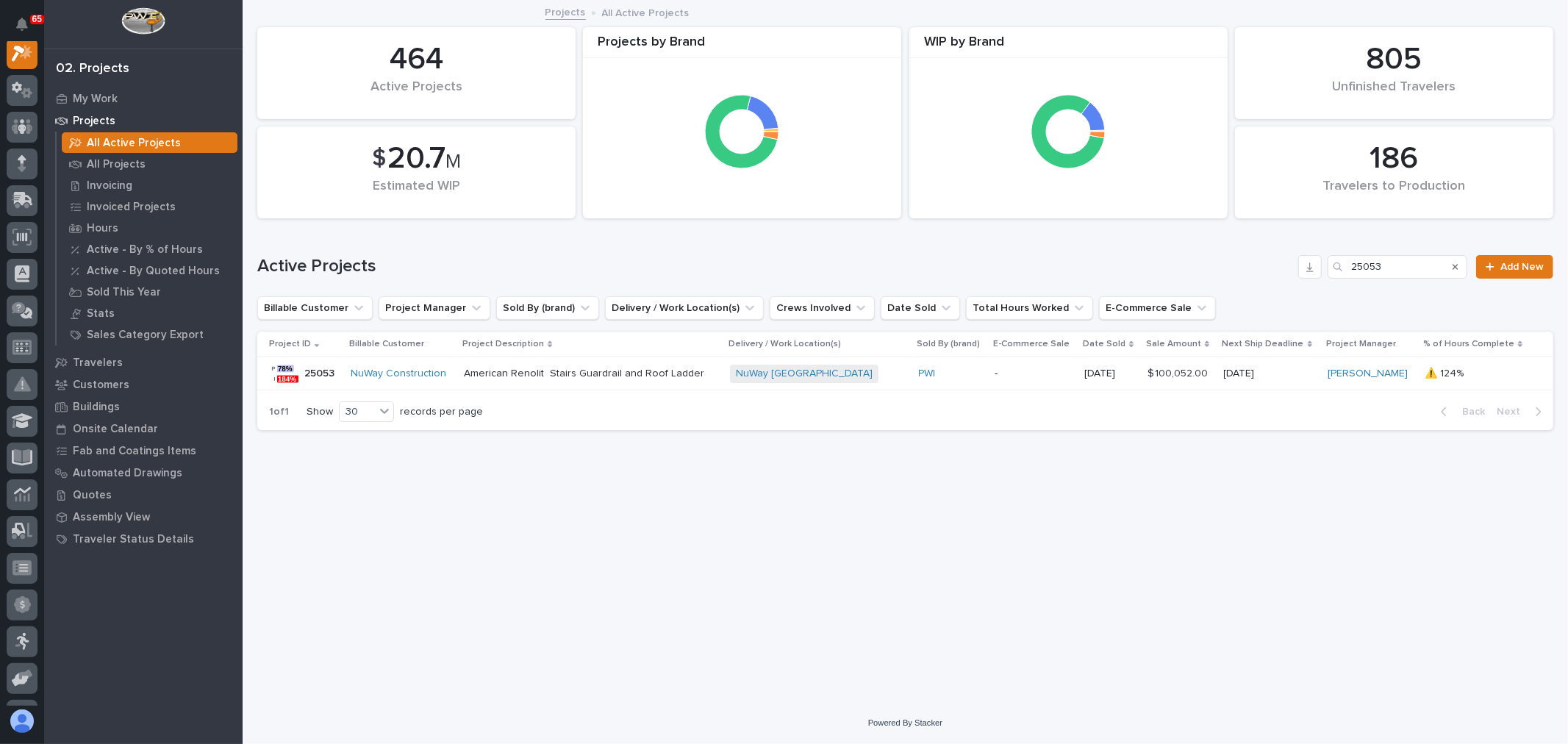
click at [983, 369] on div "PWI" at bounding box center [950, 374] width 64 height 13
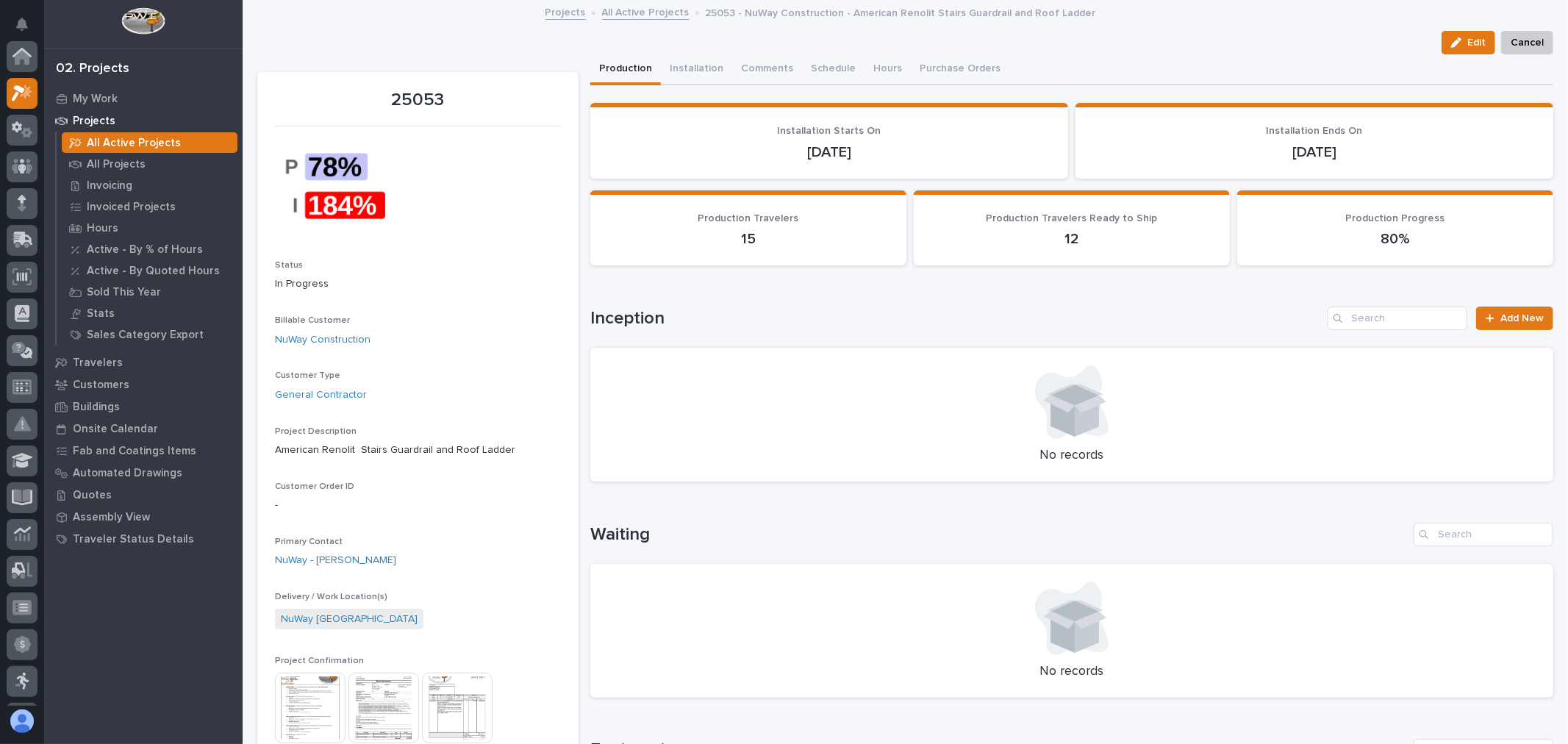
scroll to position [37, 0]
click at [887, 67] on button "Hours" at bounding box center [899, 69] width 46 height 30
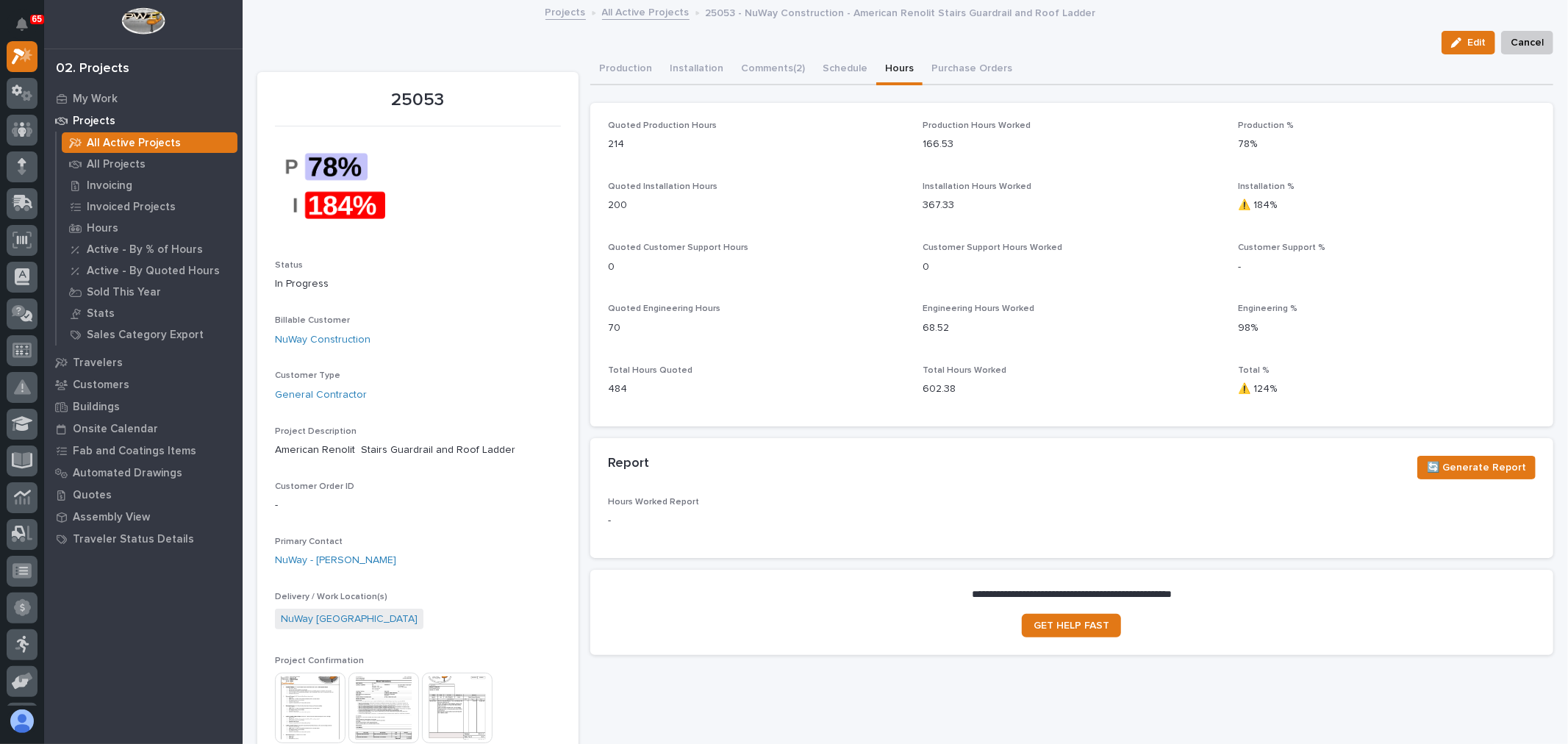
click at [444, 713] on img at bounding box center [457, 708] width 71 height 71
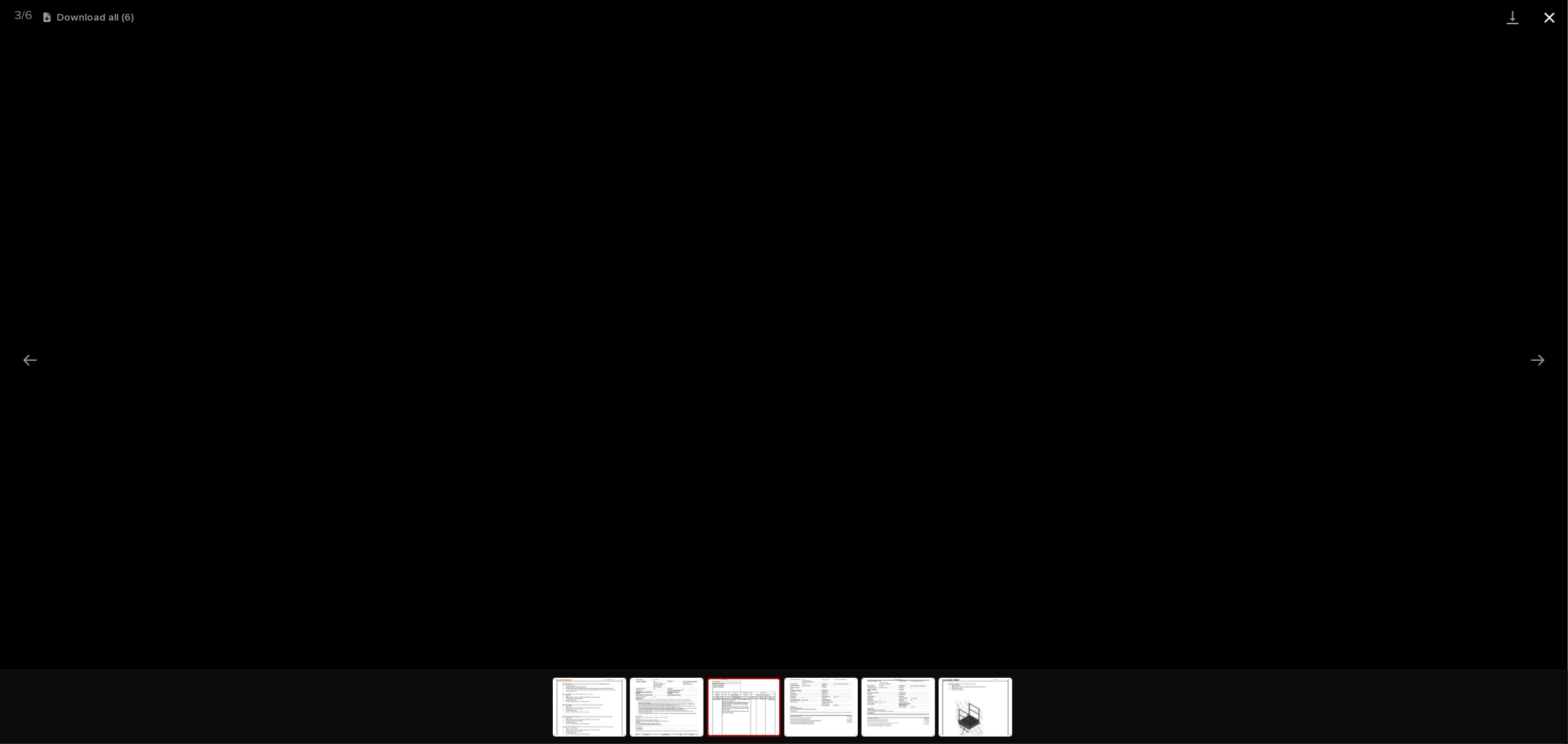
click at [1552, 13] on button "Close gallery" at bounding box center [1550, 17] width 37 height 34
